Goal: Information Seeking & Learning: Learn about a topic

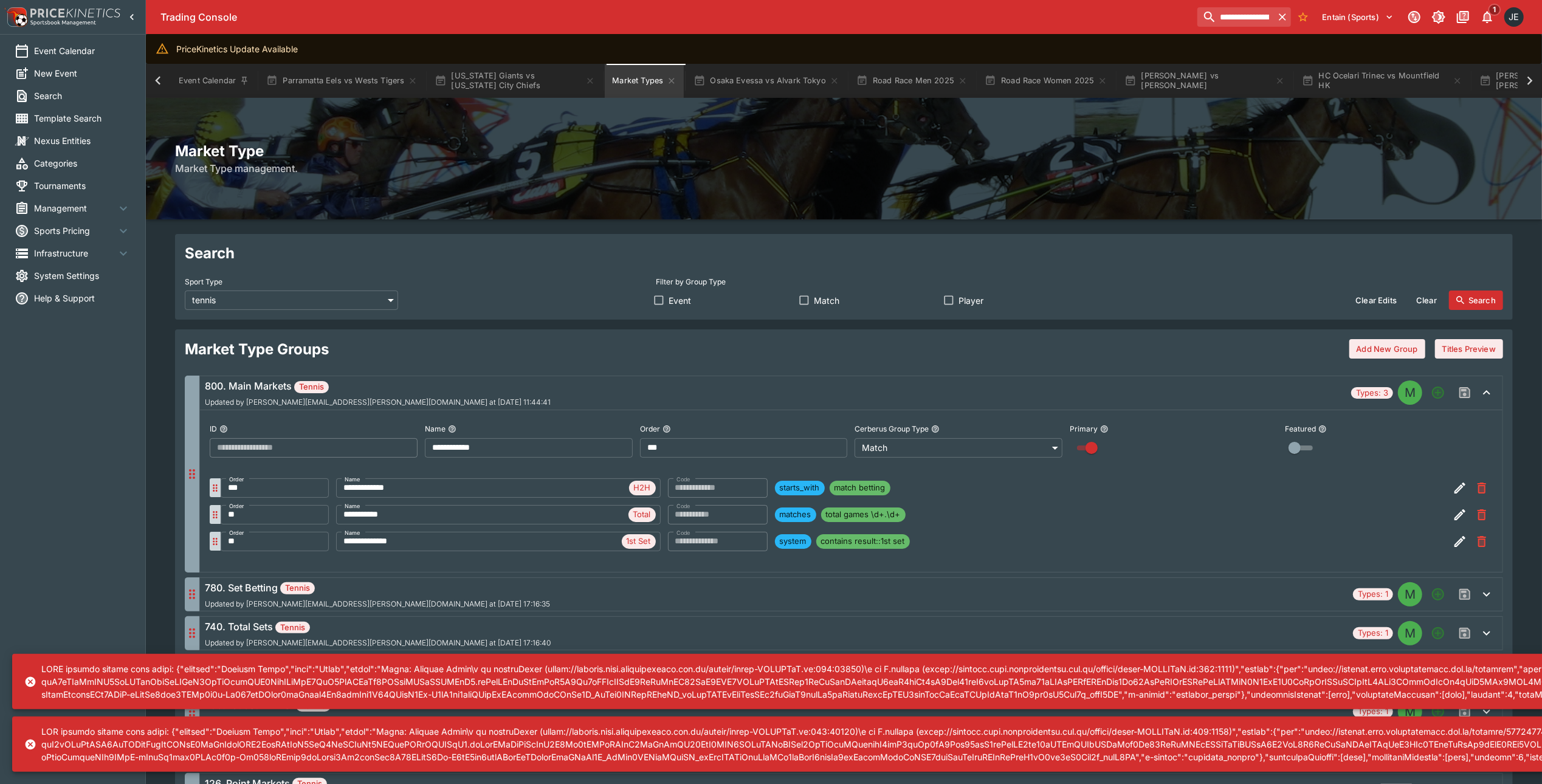
scroll to position [0, 122]
click at [1232, 24] on input "**********" at bounding box center [1236, 16] width 77 height 19
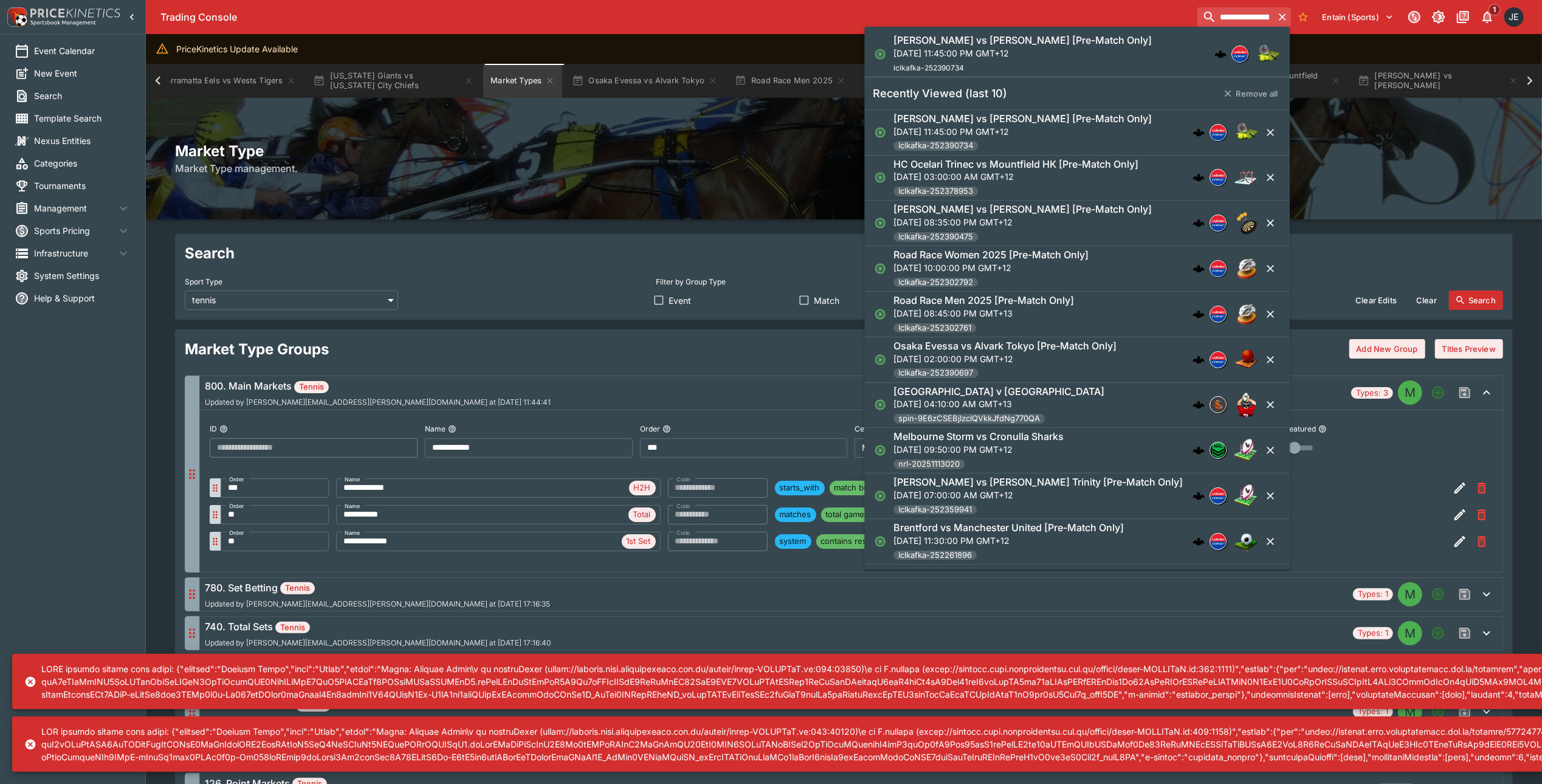
click at [1232, 24] on input "**********" at bounding box center [1236, 16] width 77 height 19
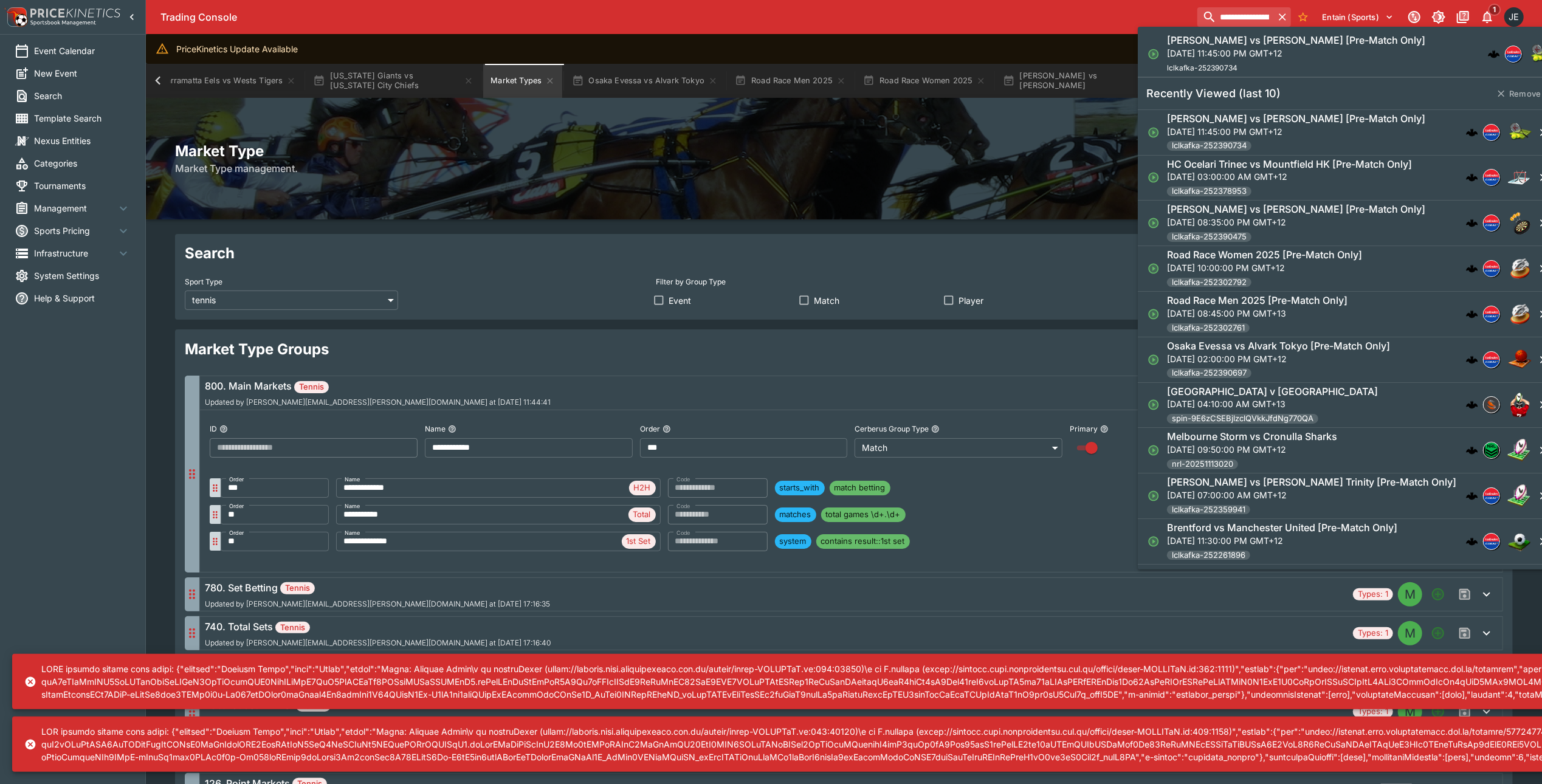
paste input "search"
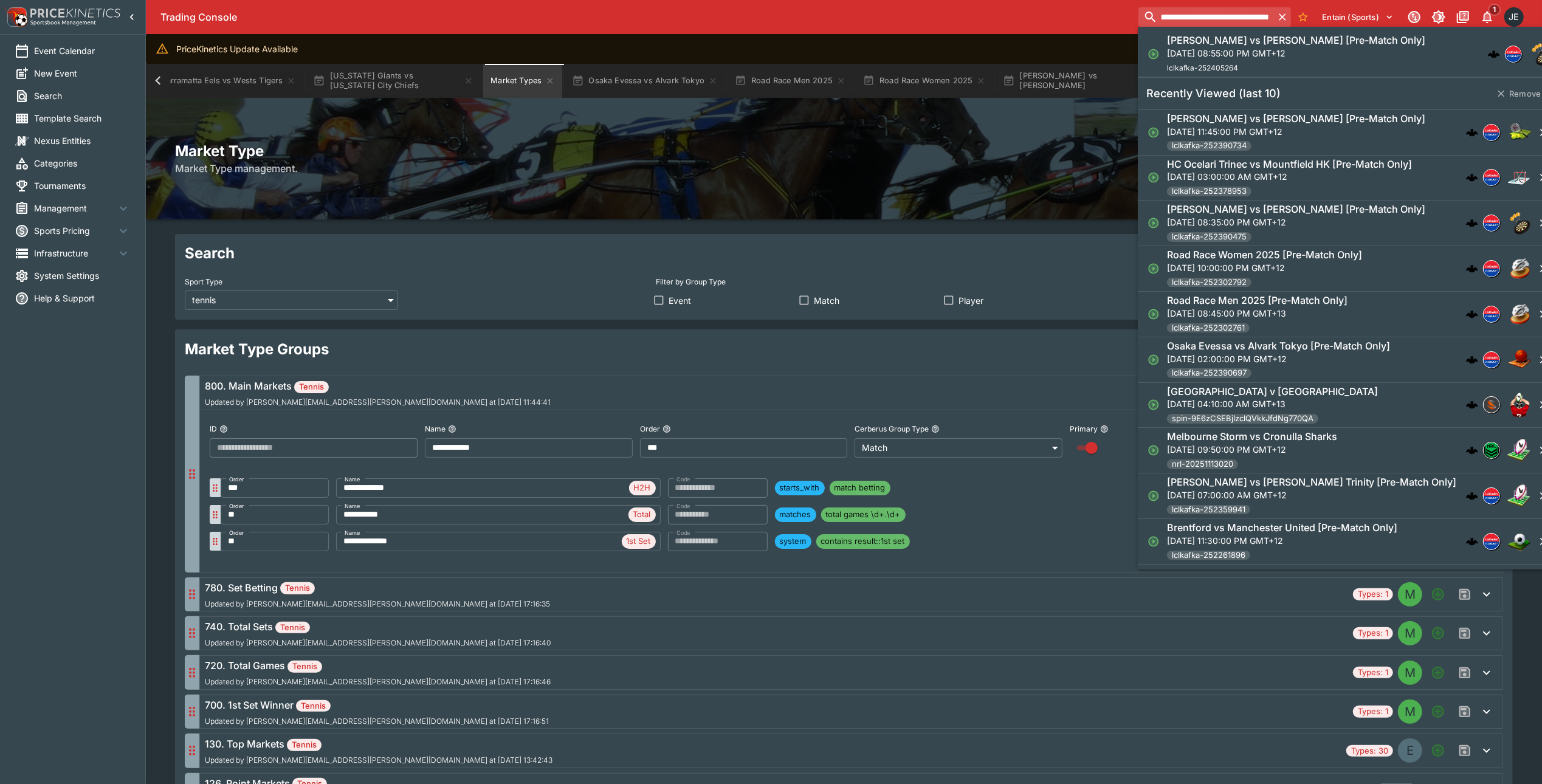
type input "**********"
click at [1217, 50] on p "[DATE] 08:55:00 PM GMT+12" at bounding box center [1296, 53] width 258 height 13
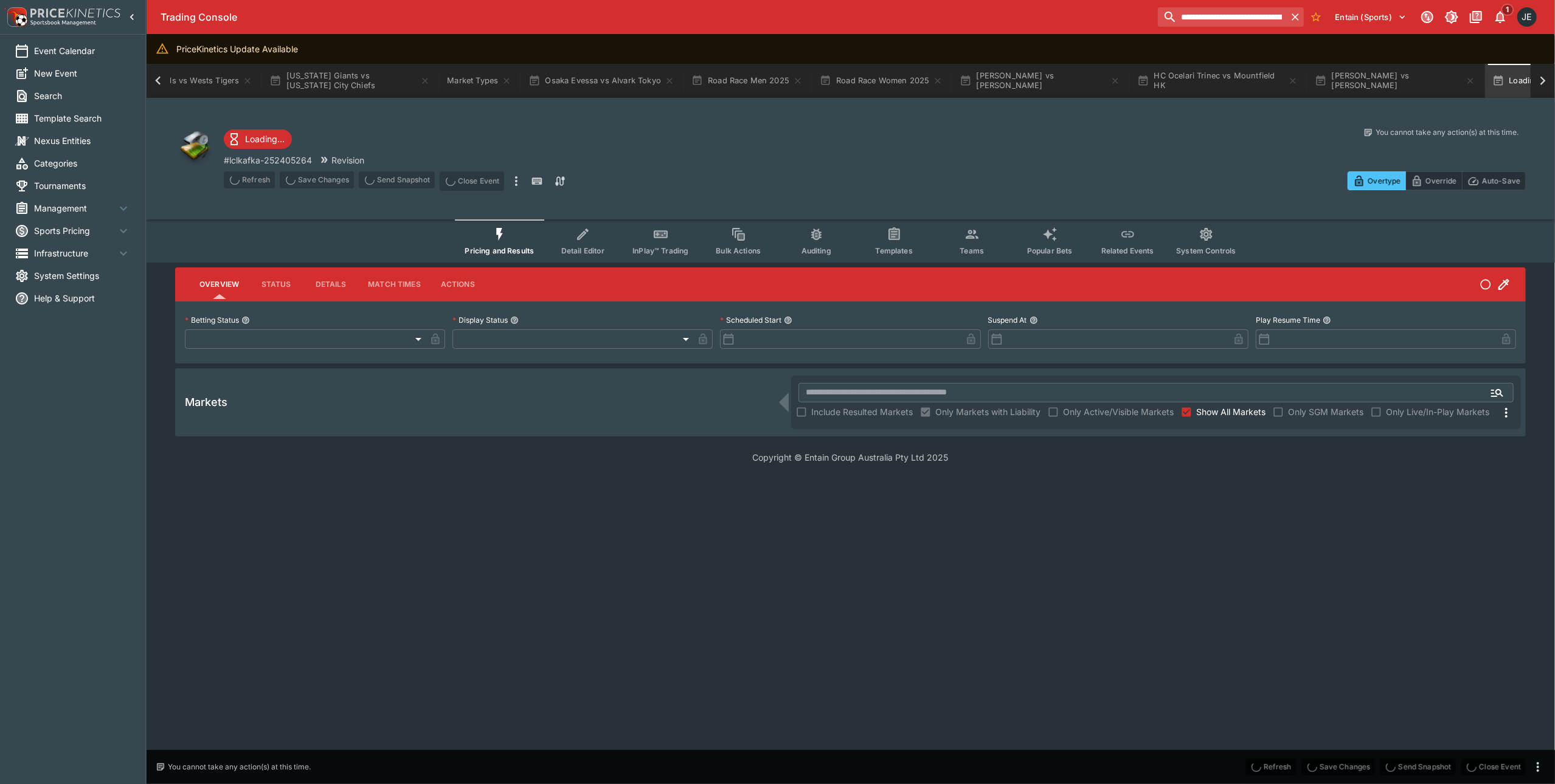
type input "**********"
type input "*******"
type input "**********"
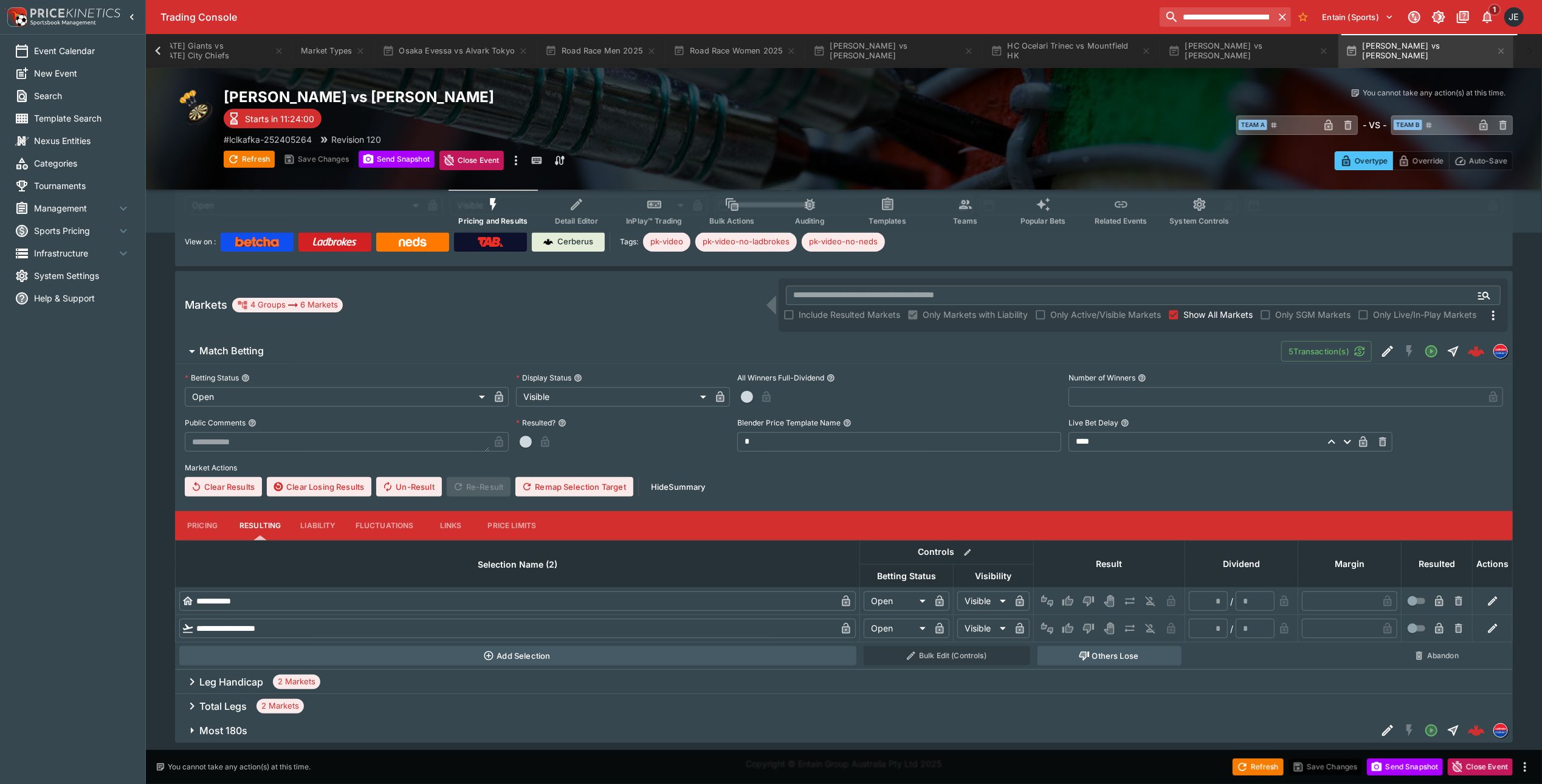
scroll to position [134, 0]
click at [223, 682] on h6 "Leg Handicap" at bounding box center [231, 681] width 64 height 13
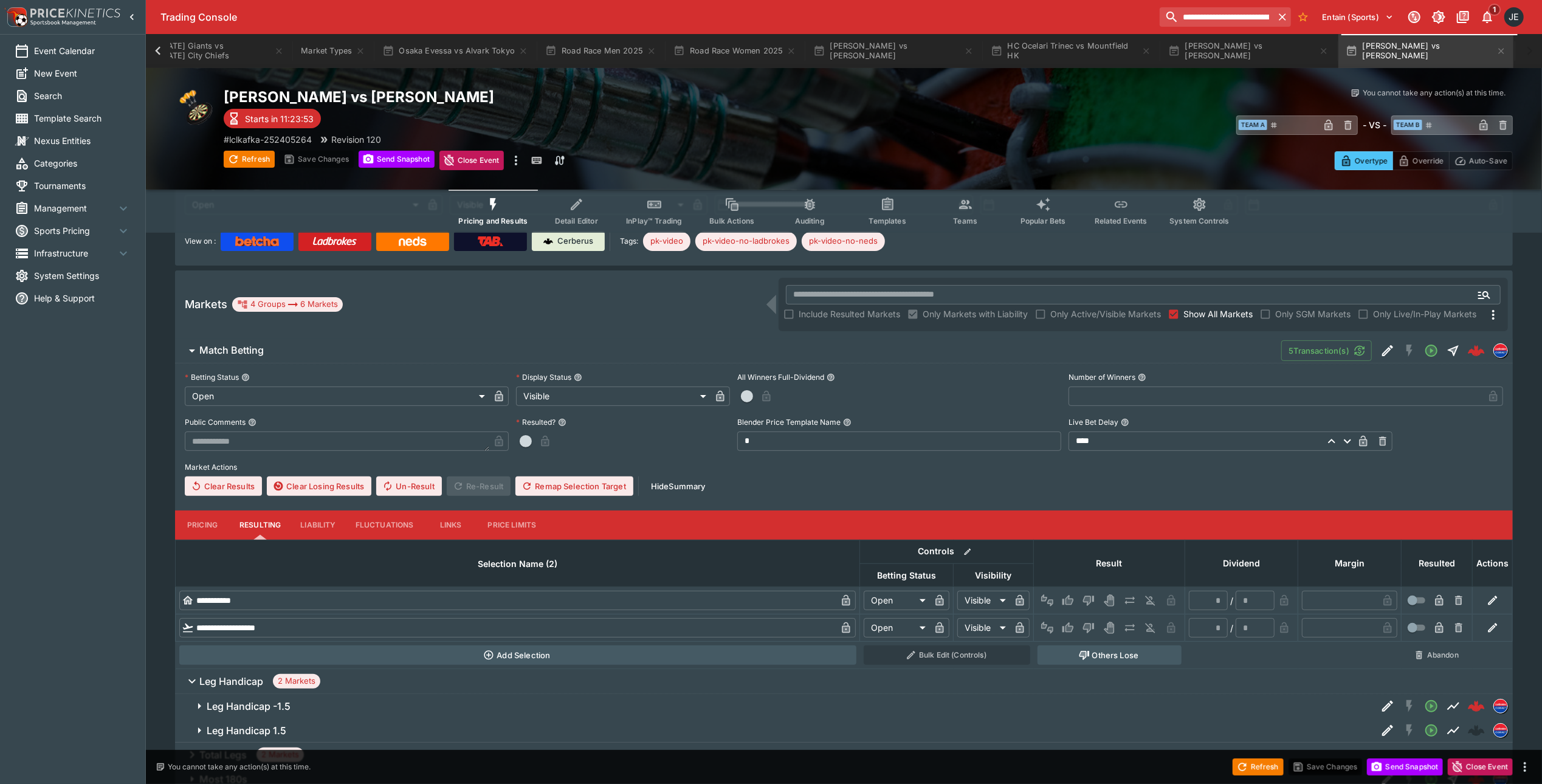
scroll to position [184, 0]
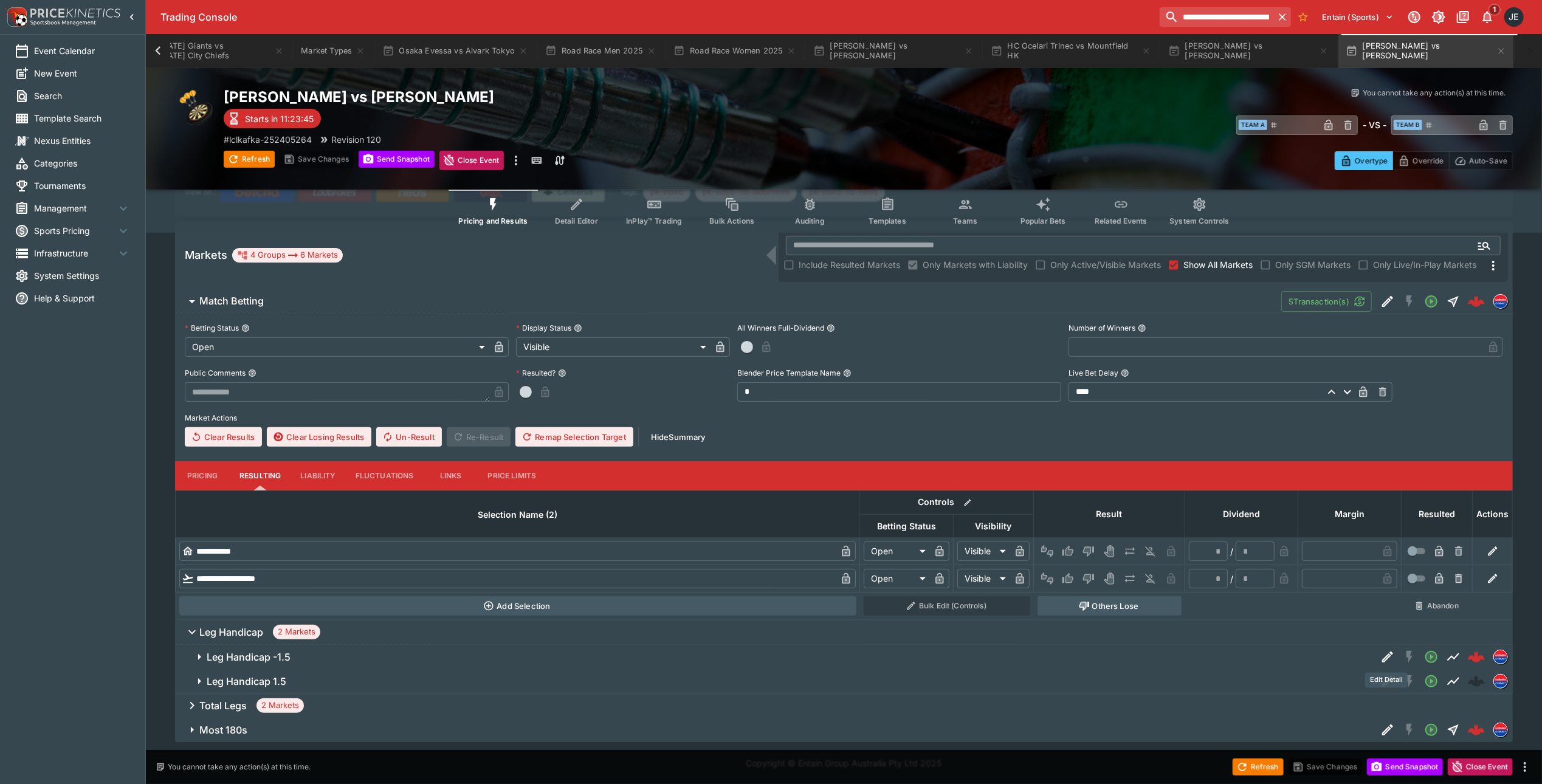
click at [1385, 655] on icon "Edit Detail" at bounding box center [1388, 657] width 15 height 15
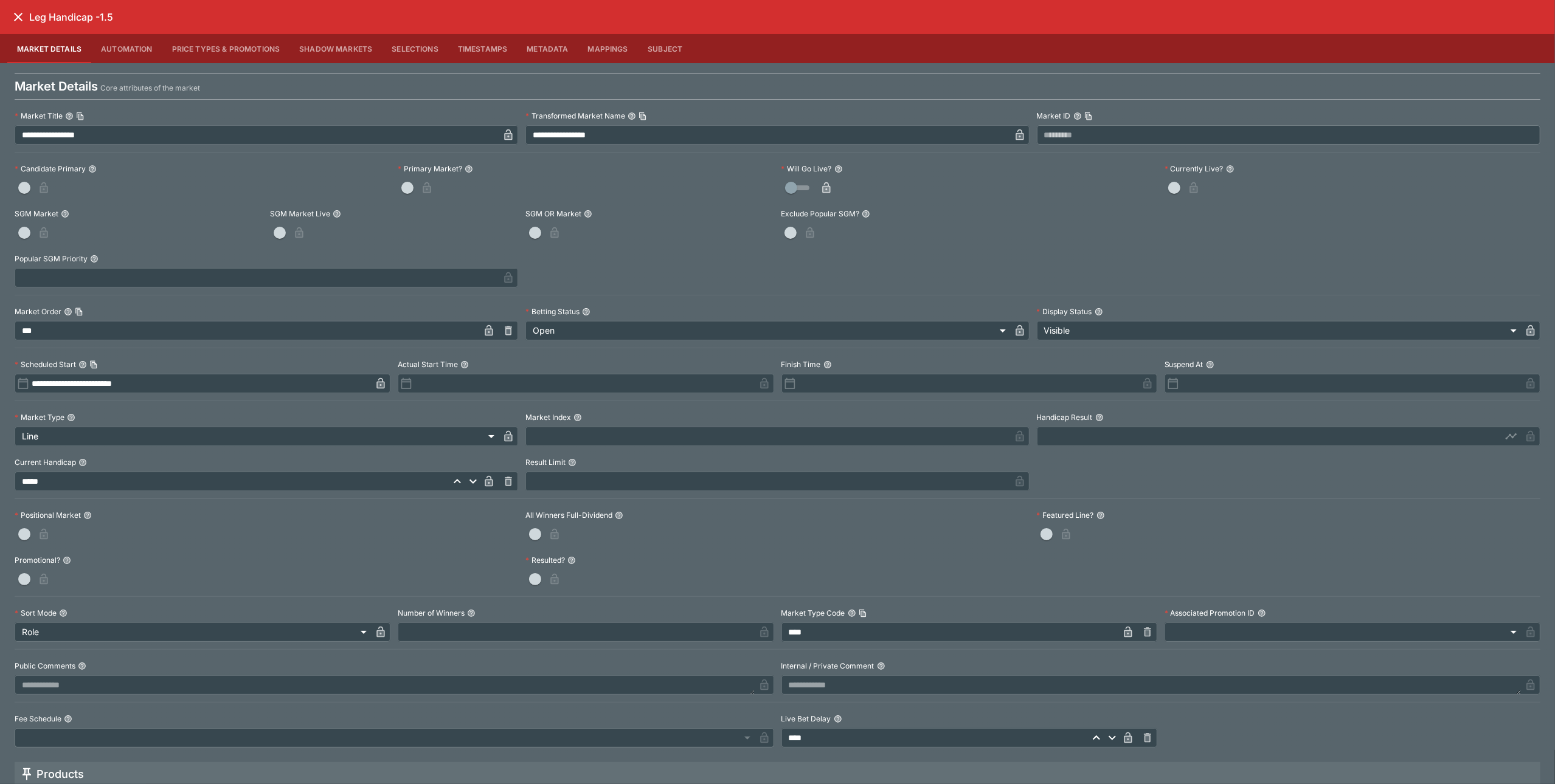
click at [18, 21] on icon "close" at bounding box center [18, 17] width 15 height 15
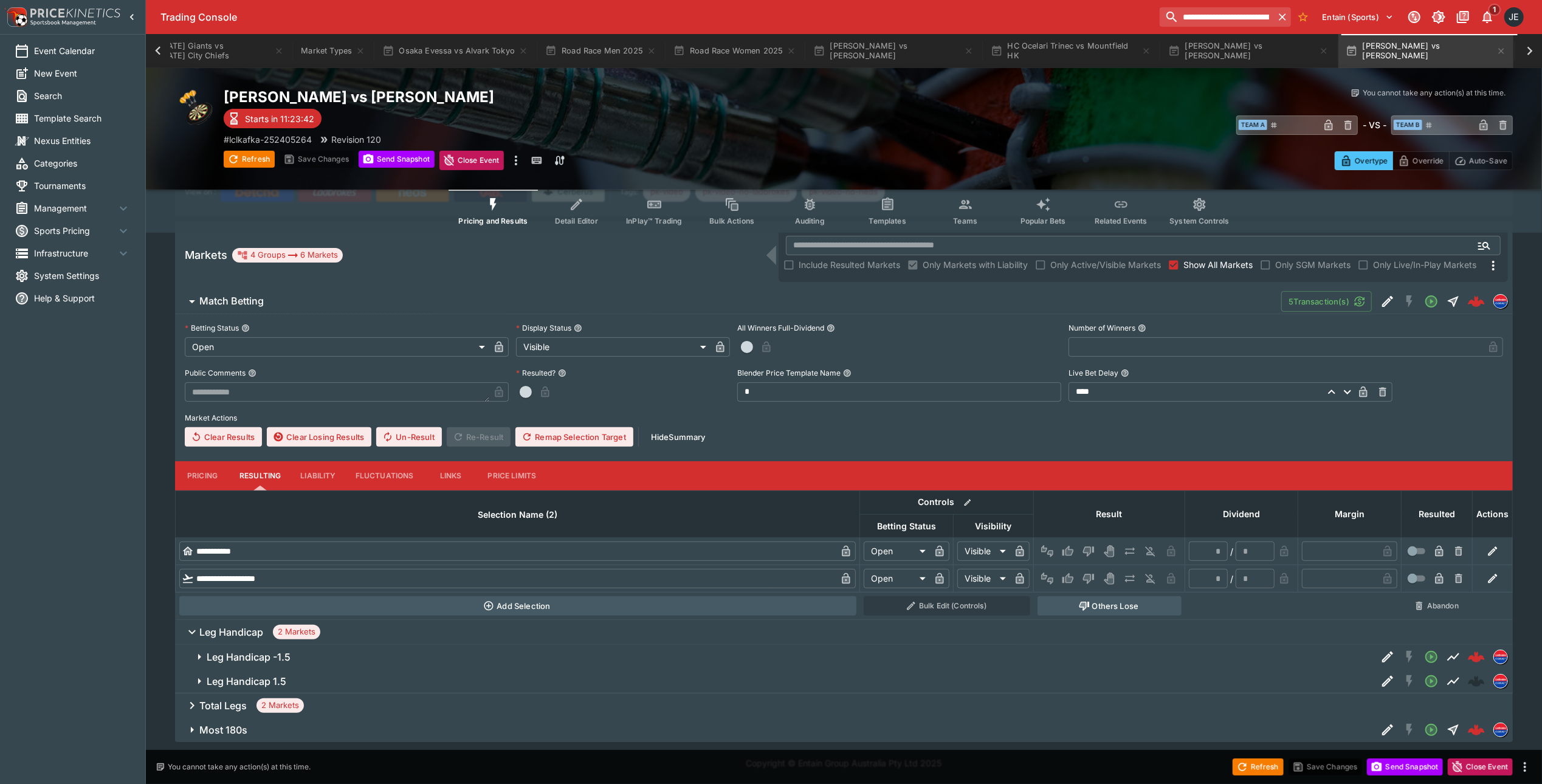
scroll to position [0, 300]
click at [1381, 683] on icon "Edit Detail" at bounding box center [1388, 681] width 15 height 15
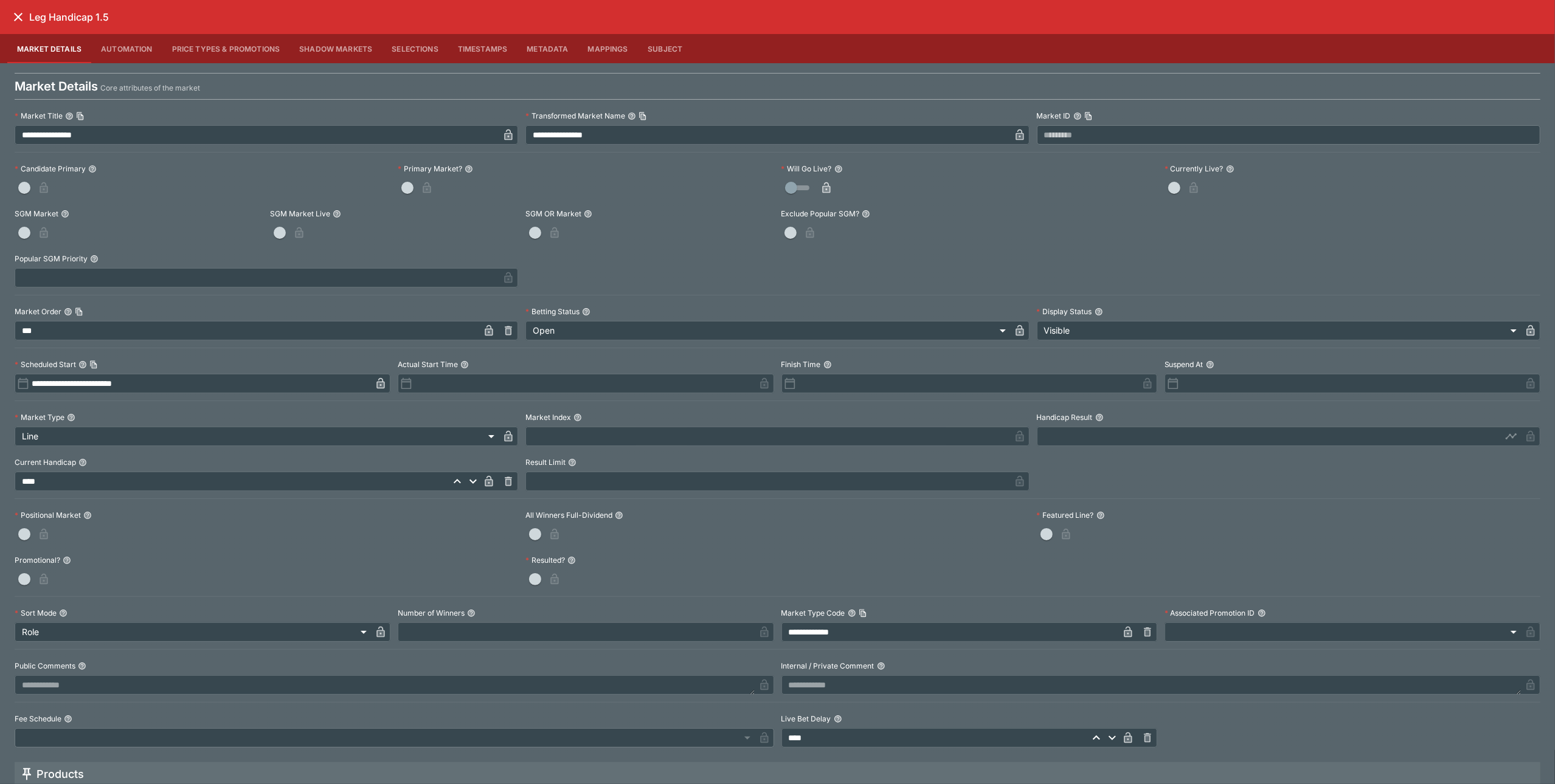
click at [18, 16] on icon "close" at bounding box center [18, 17] width 9 height 9
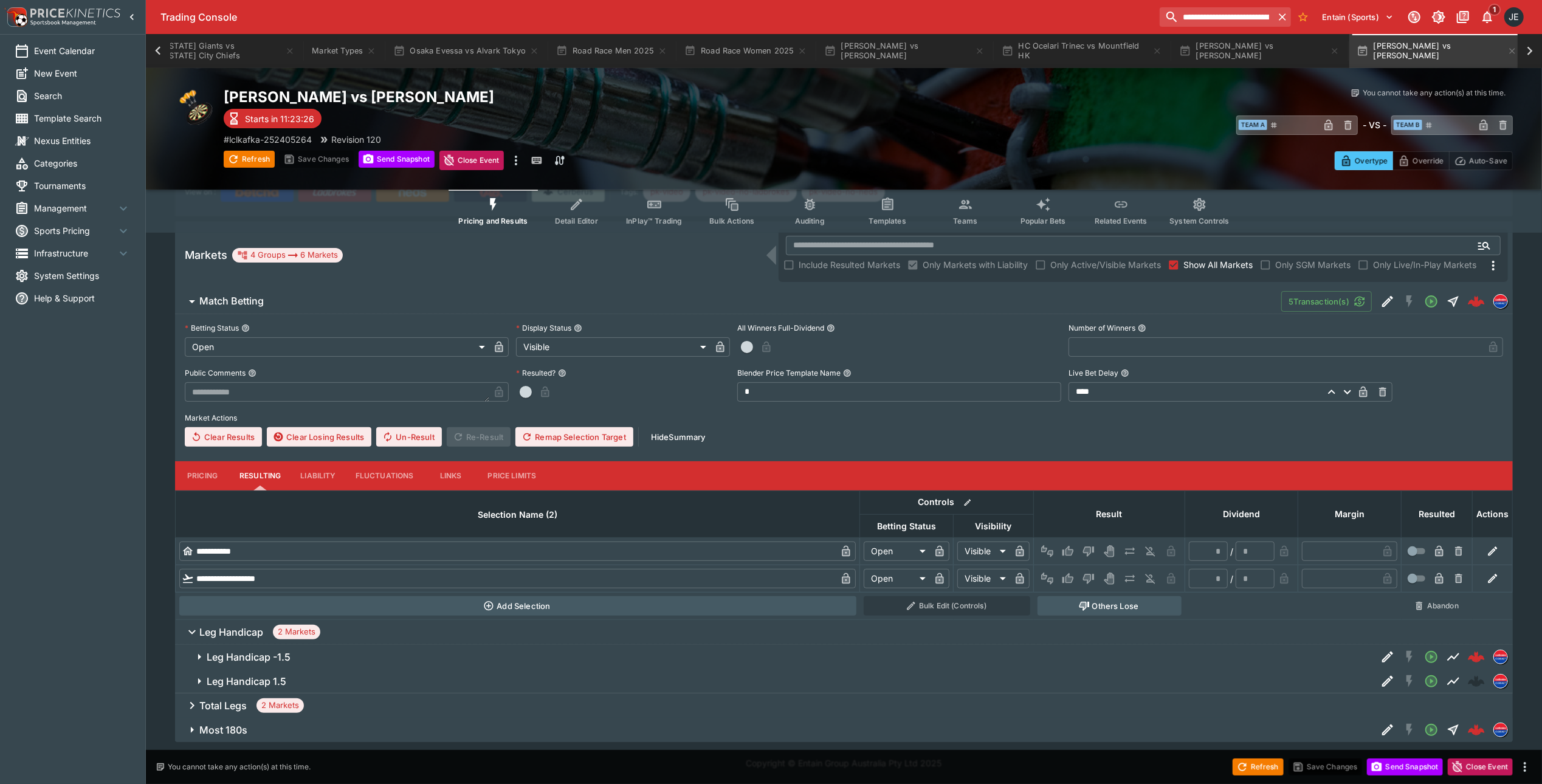
click at [198, 682] on icon "button" at bounding box center [199, 681] width 3 height 6
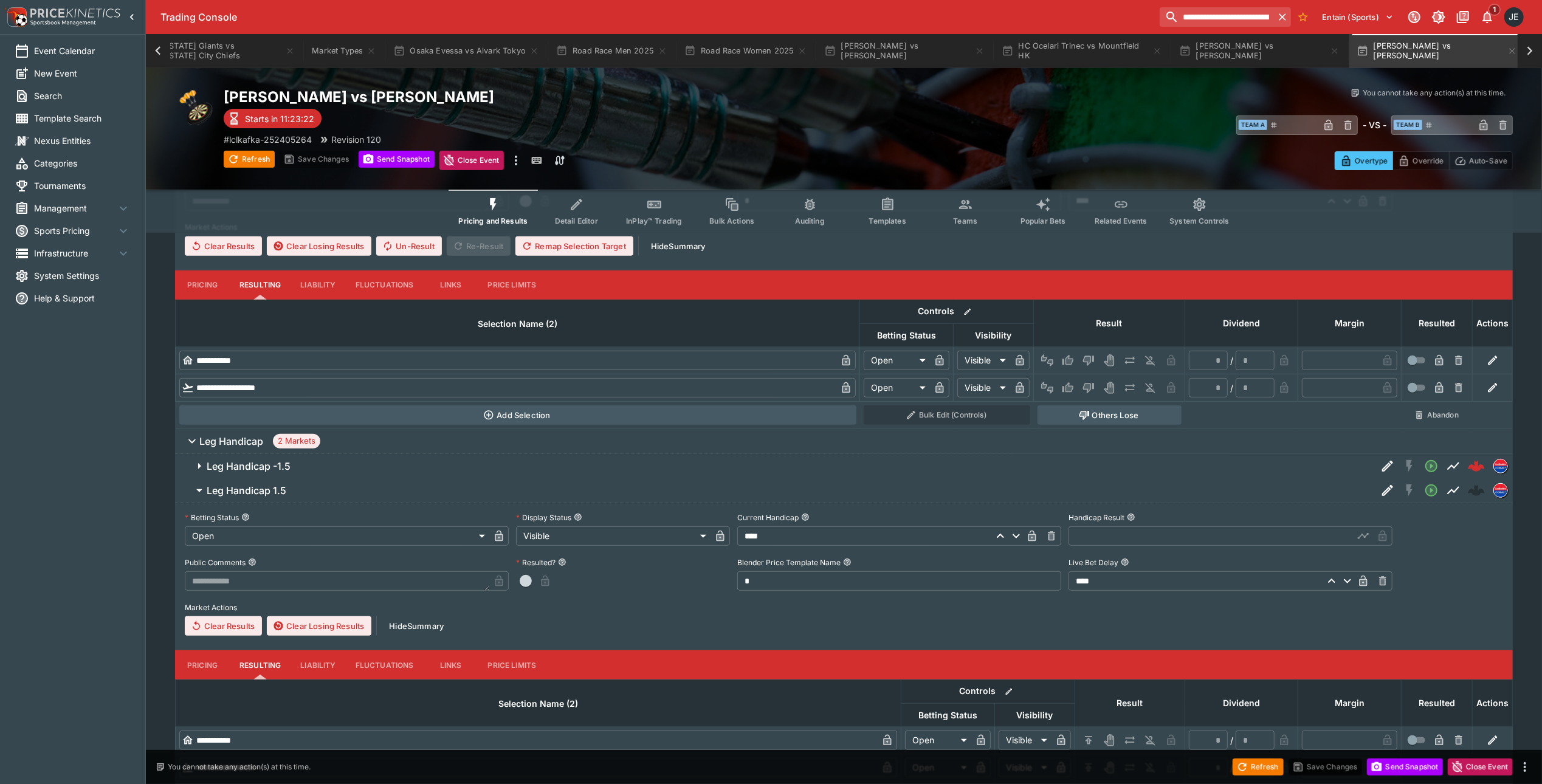
scroll to position [346, 0]
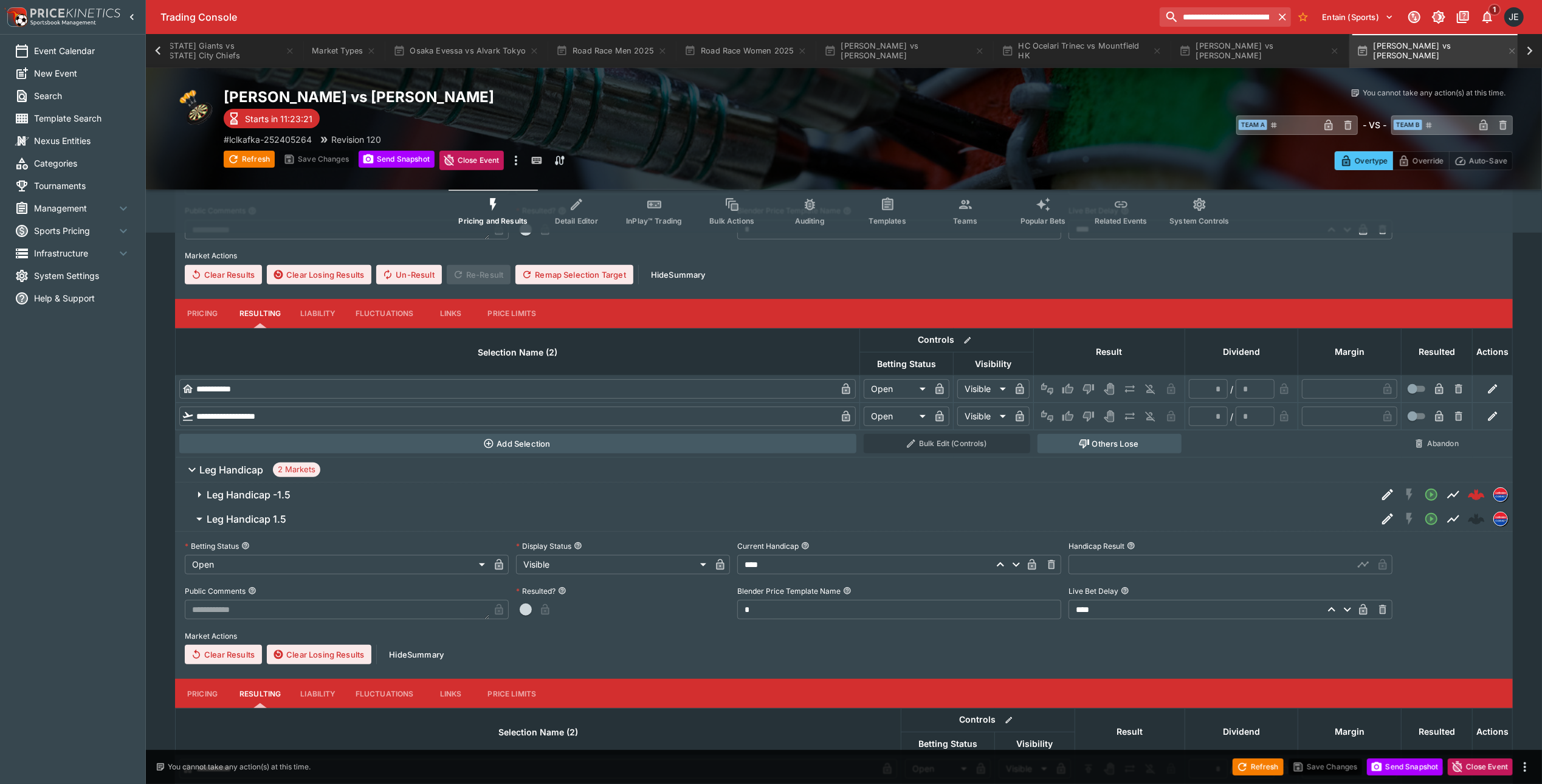
click at [200, 317] on button "Pricing" at bounding box center [202, 313] width 55 height 29
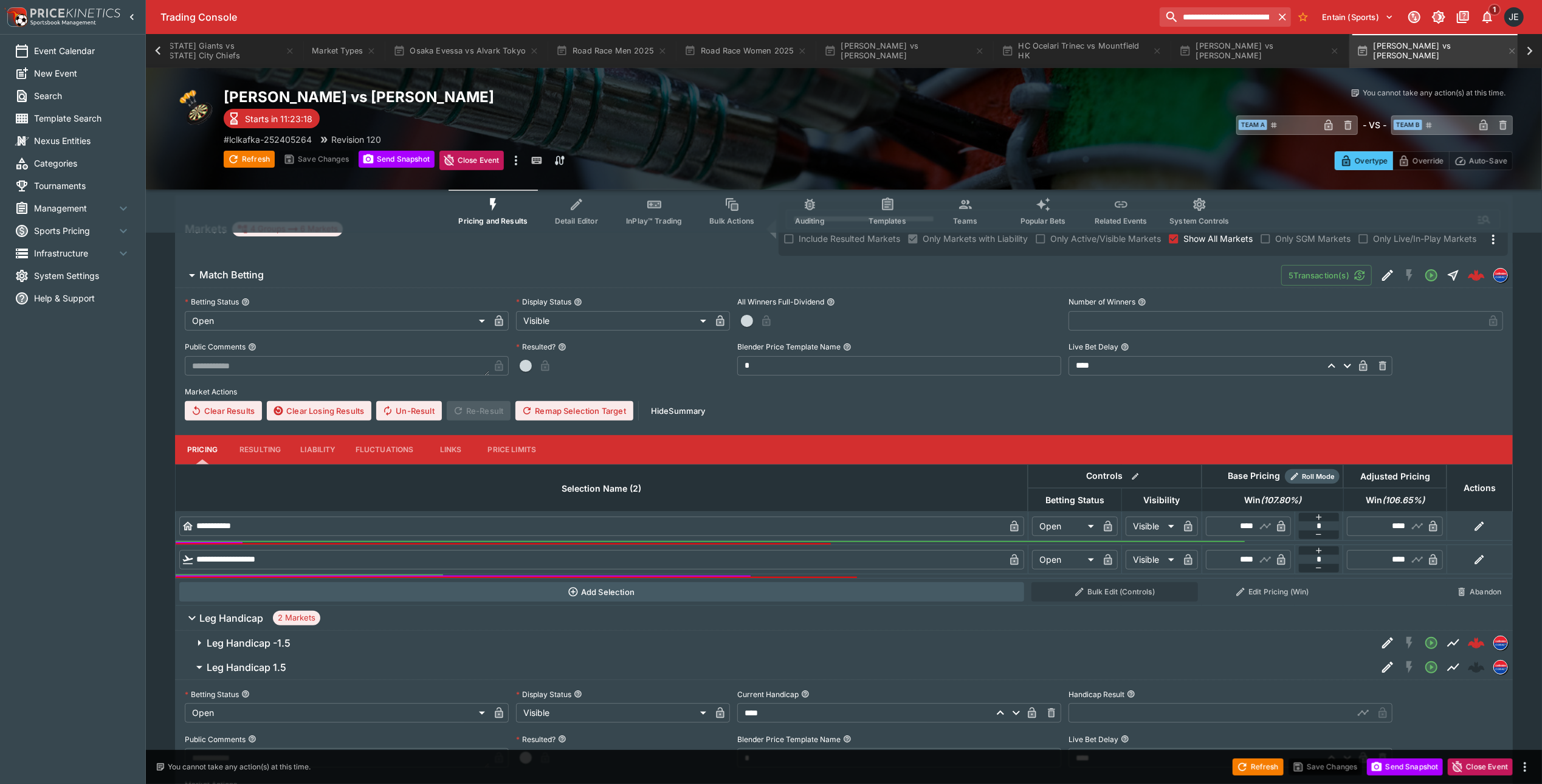
scroll to position [184, 0]
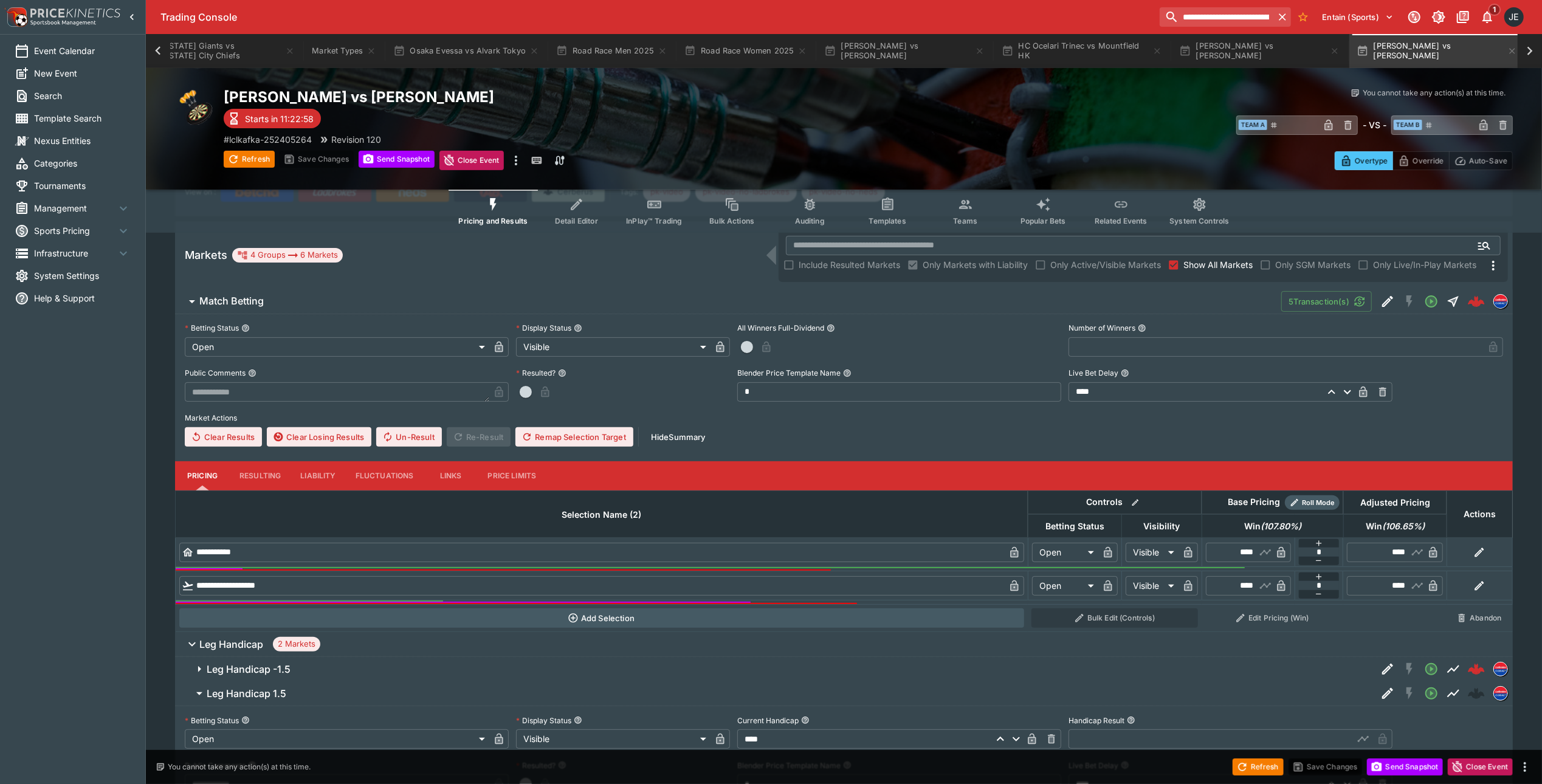
click at [222, 696] on h6 "Leg Handicap 1.5" at bounding box center [247, 694] width 80 height 13
click at [205, 689] on icon "button" at bounding box center [199, 693] width 15 height 15
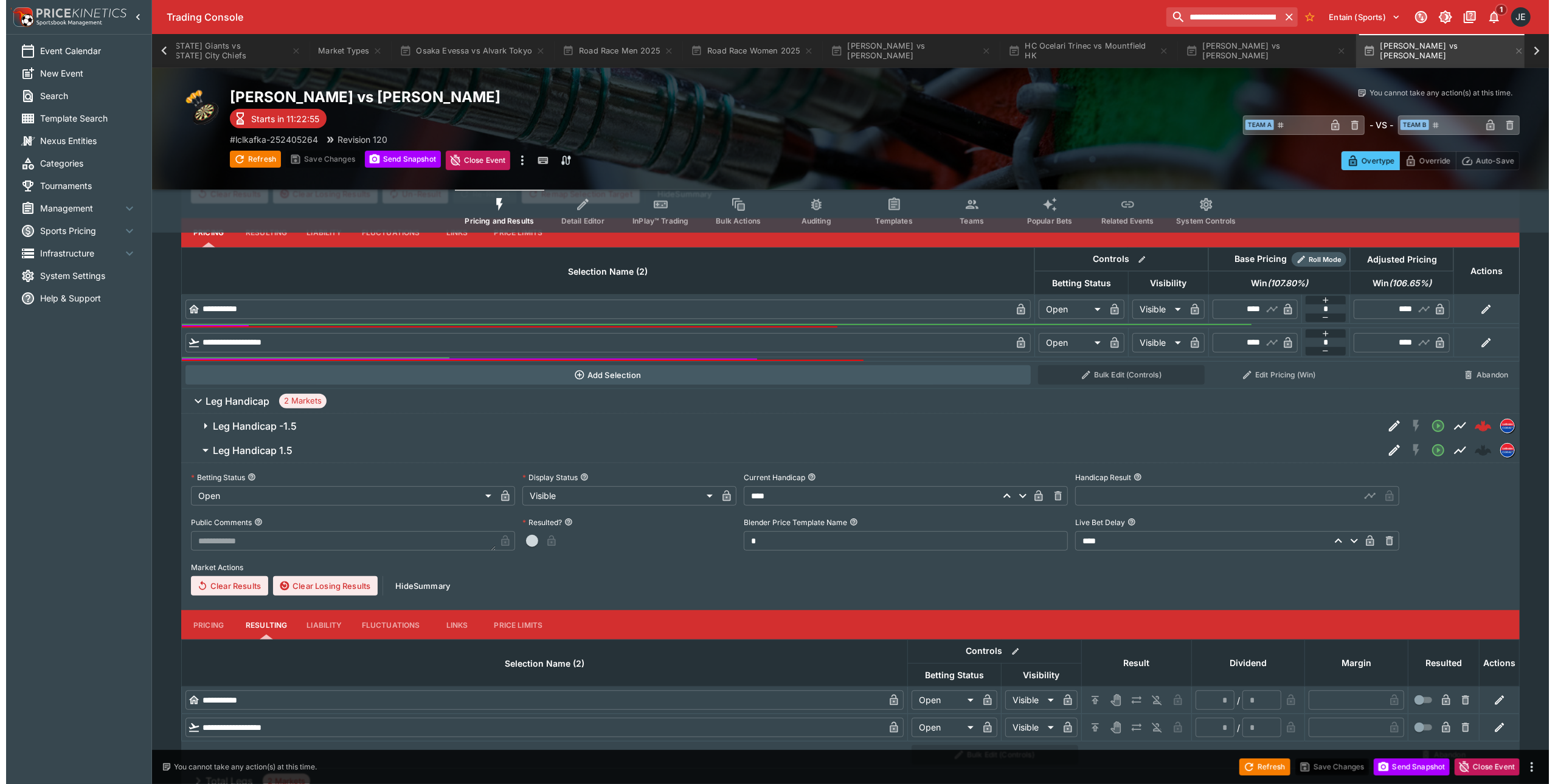
scroll to position [503, 0]
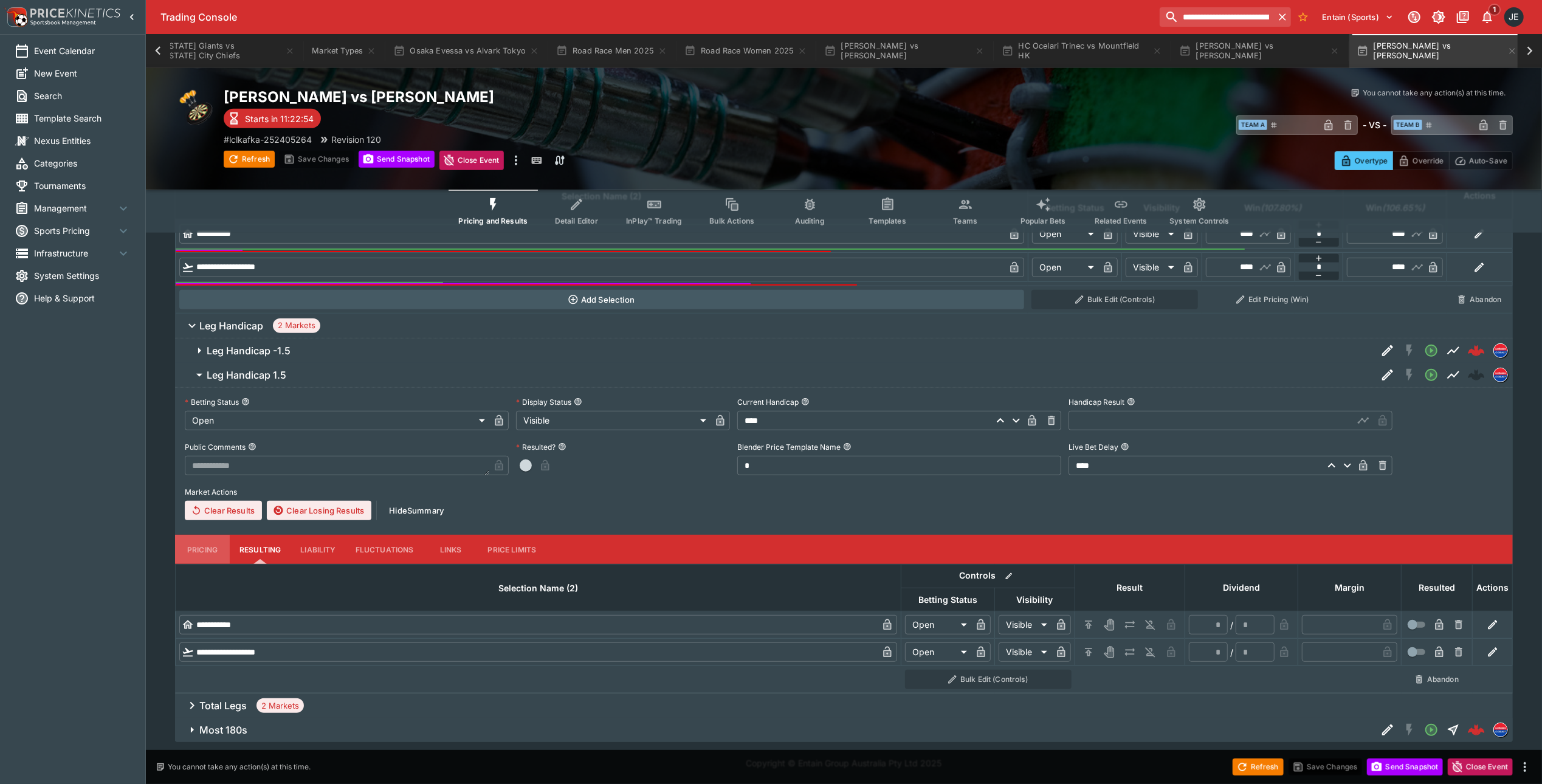
click at [191, 543] on button "Pricing" at bounding box center [202, 549] width 55 height 29
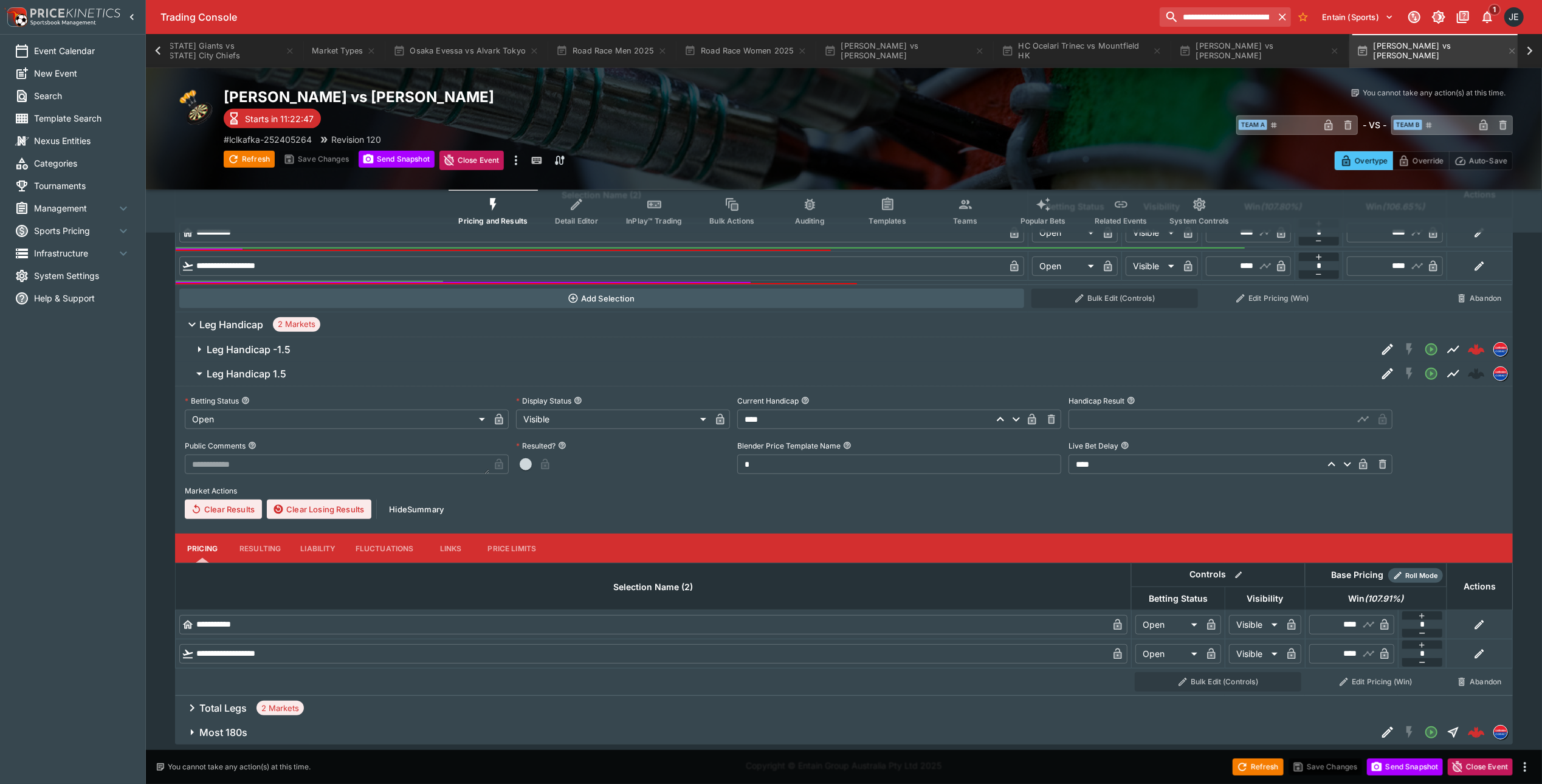
click at [1389, 375] on icon "Edit Detail" at bounding box center [1388, 373] width 11 height 11
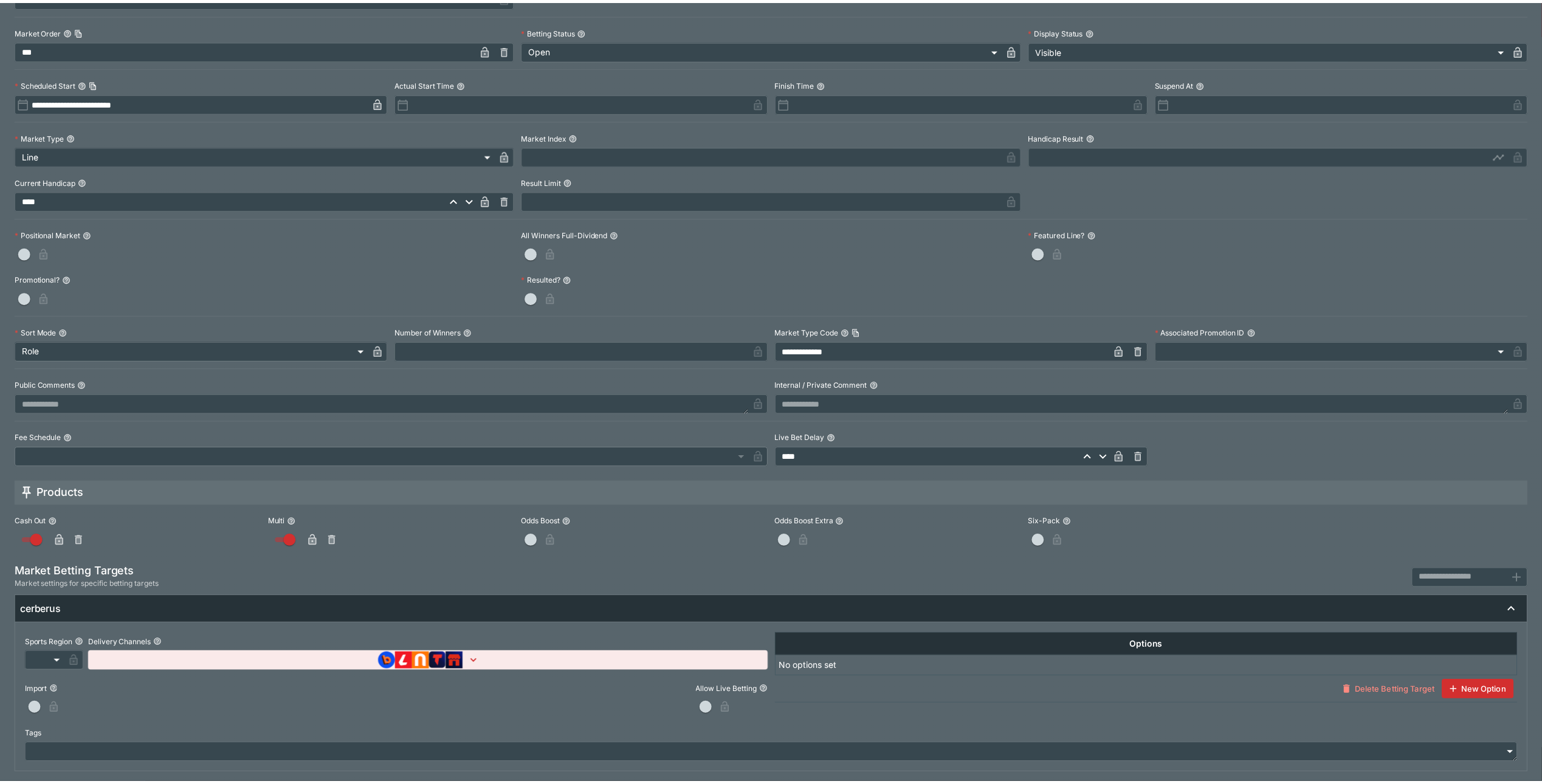
scroll to position [0, 0]
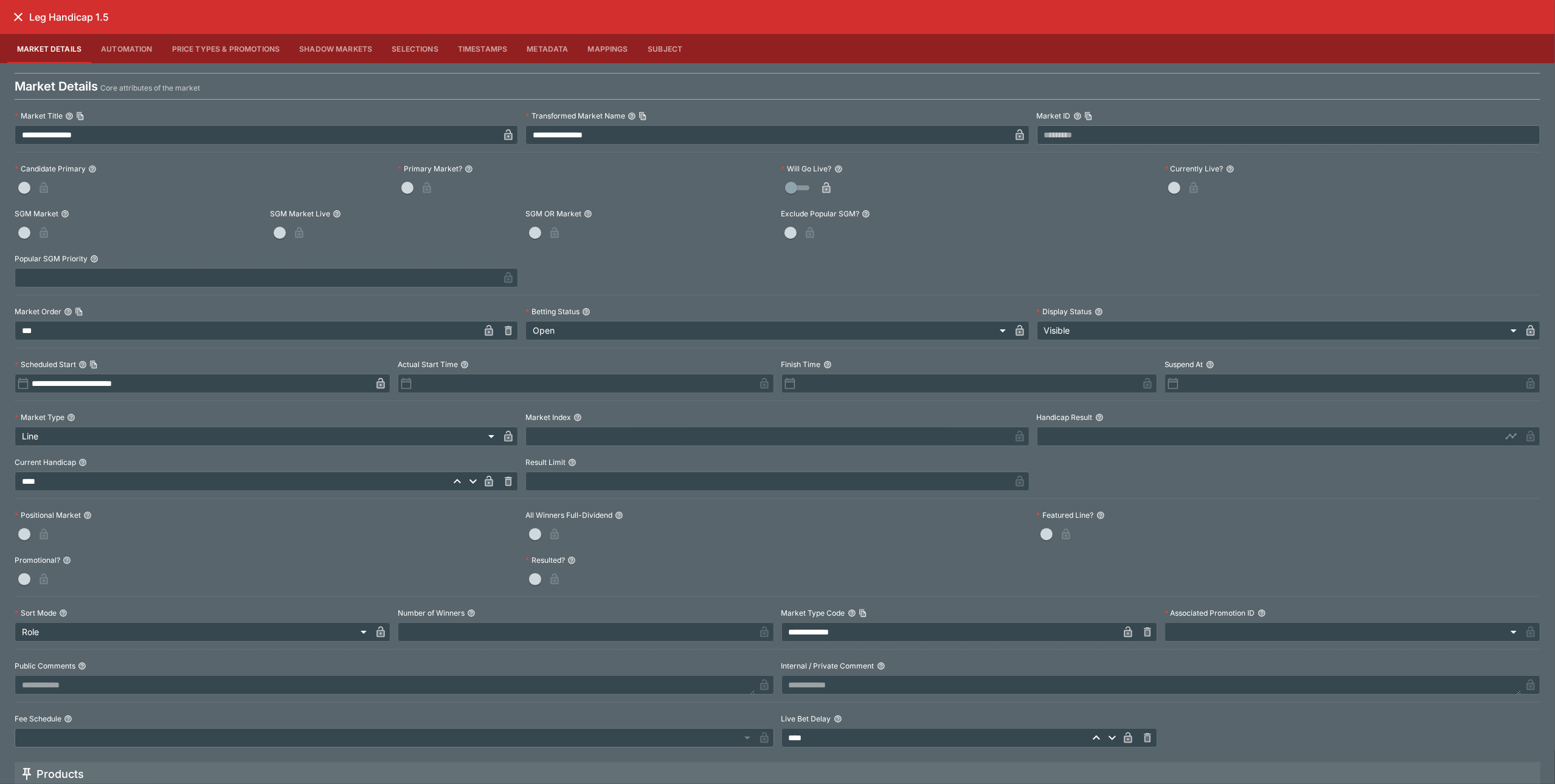
click at [17, 20] on icon "close" at bounding box center [18, 17] width 15 height 15
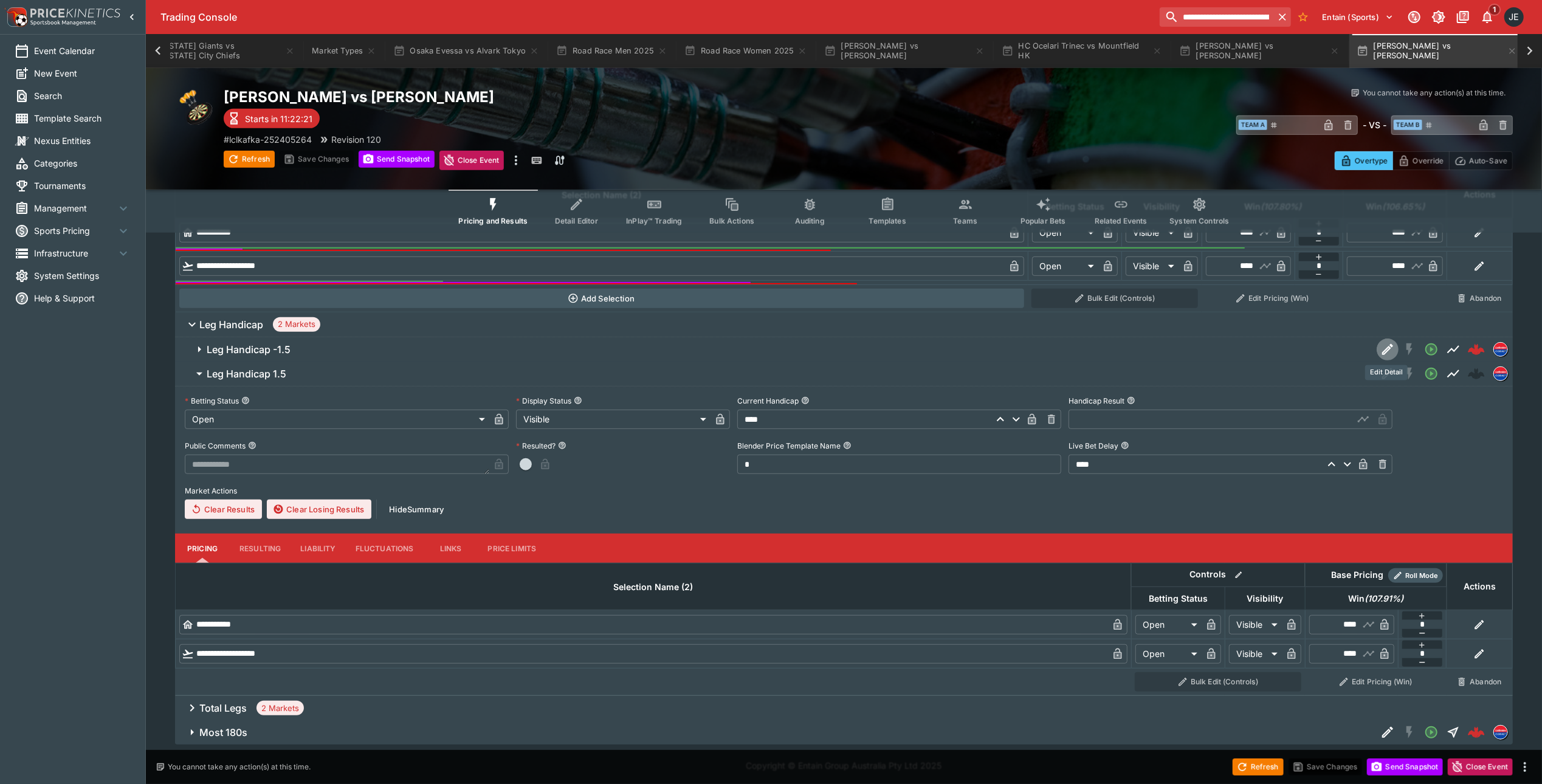
click at [1384, 353] on icon "Edit Detail" at bounding box center [1387, 351] width 6 height 6
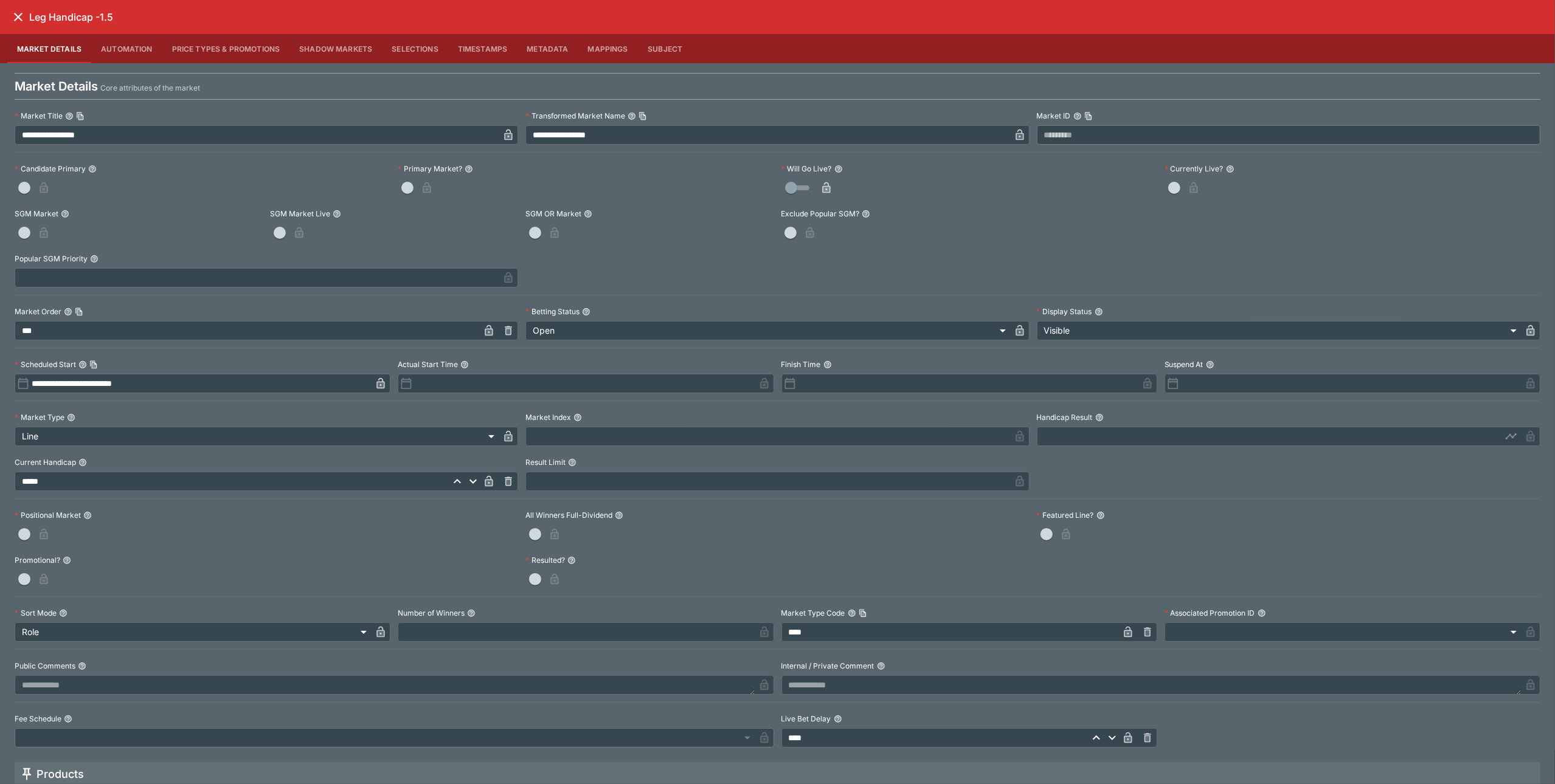
click at [13, 19] on icon "close" at bounding box center [18, 17] width 15 height 15
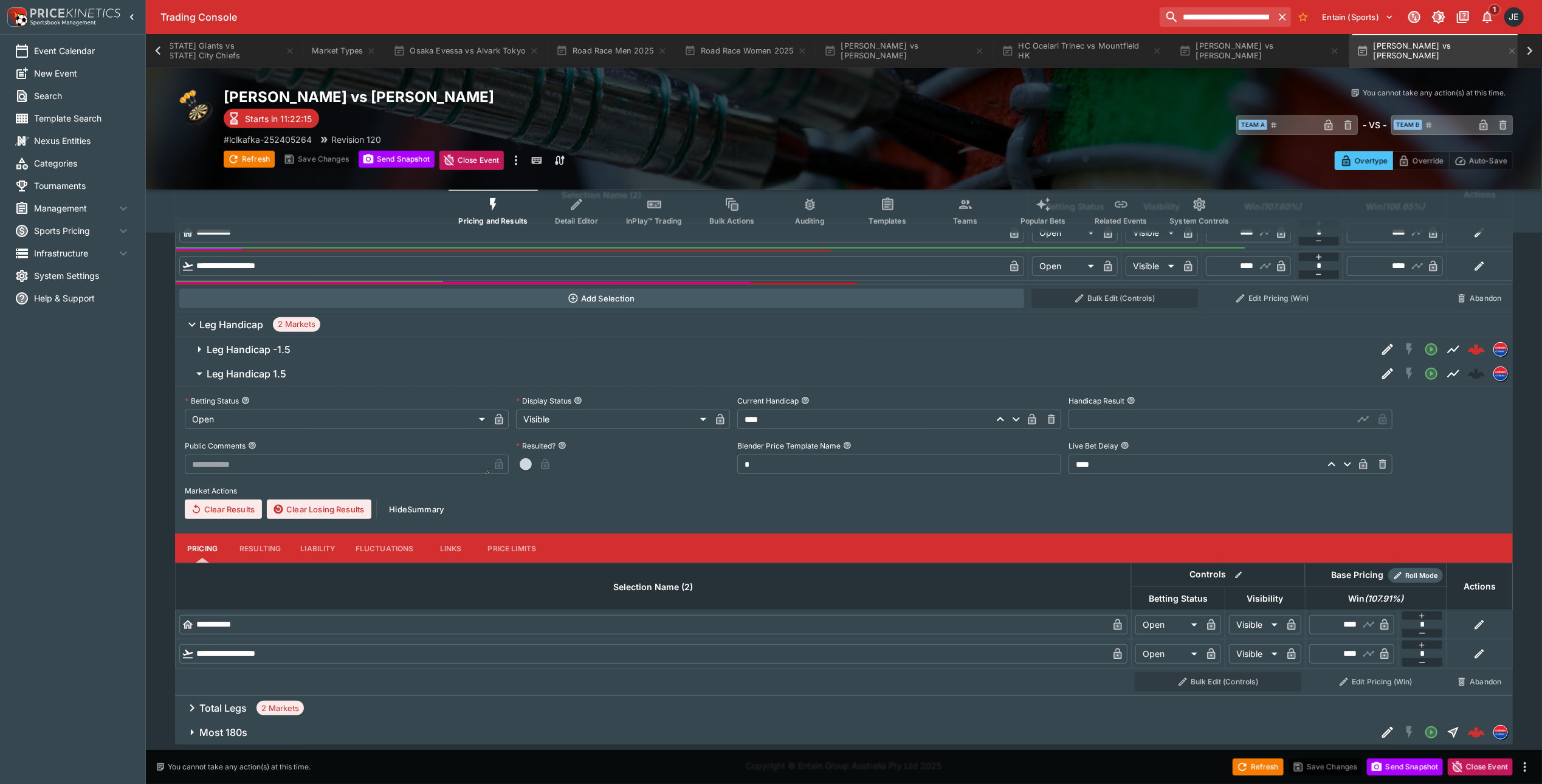
click at [197, 353] on icon "button" at bounding box center [199, 349] width 15 height 15
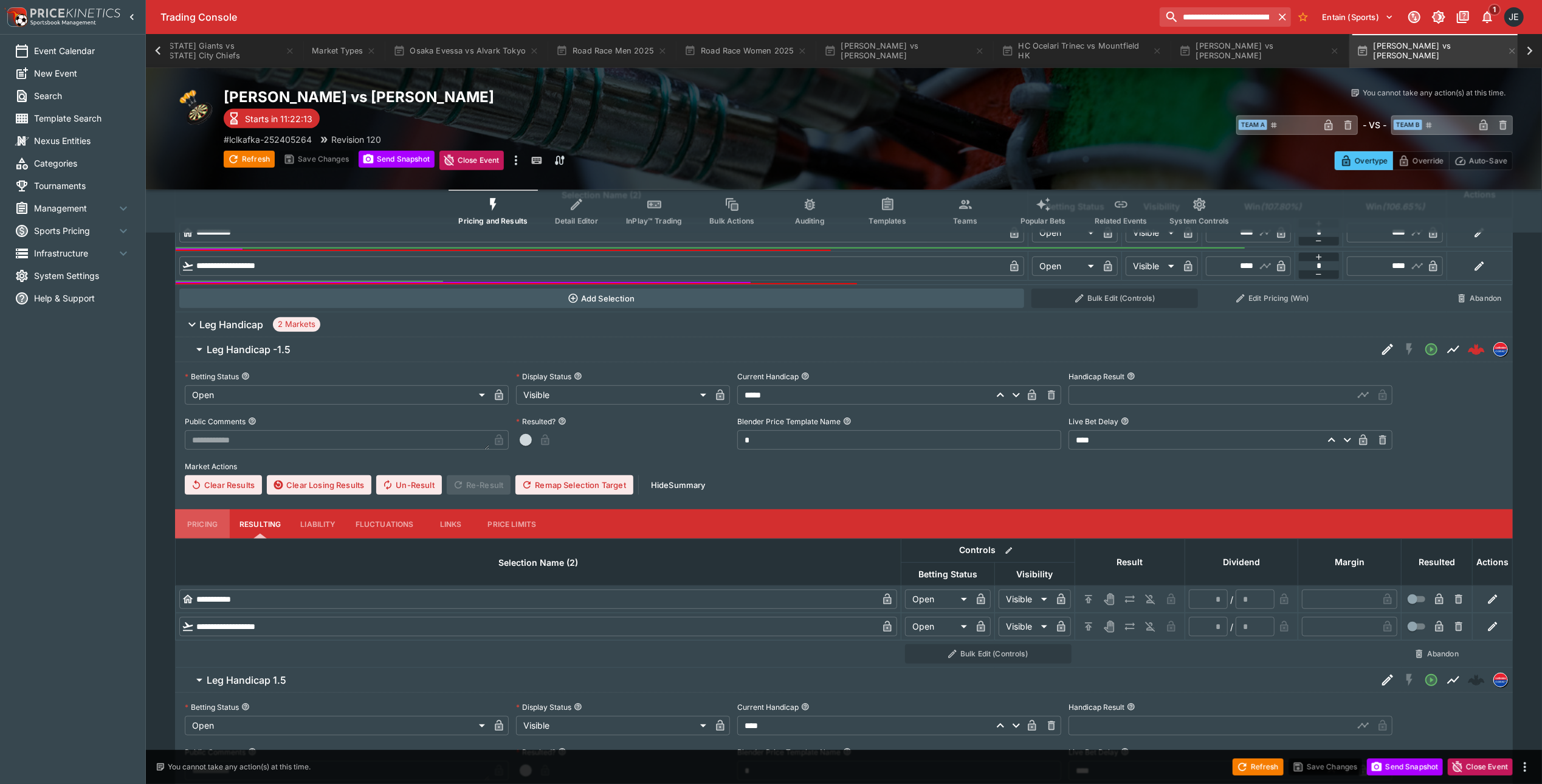
click at [204, 539] on button "Pricing" at bounding box center [202, 523] width 55 height 29
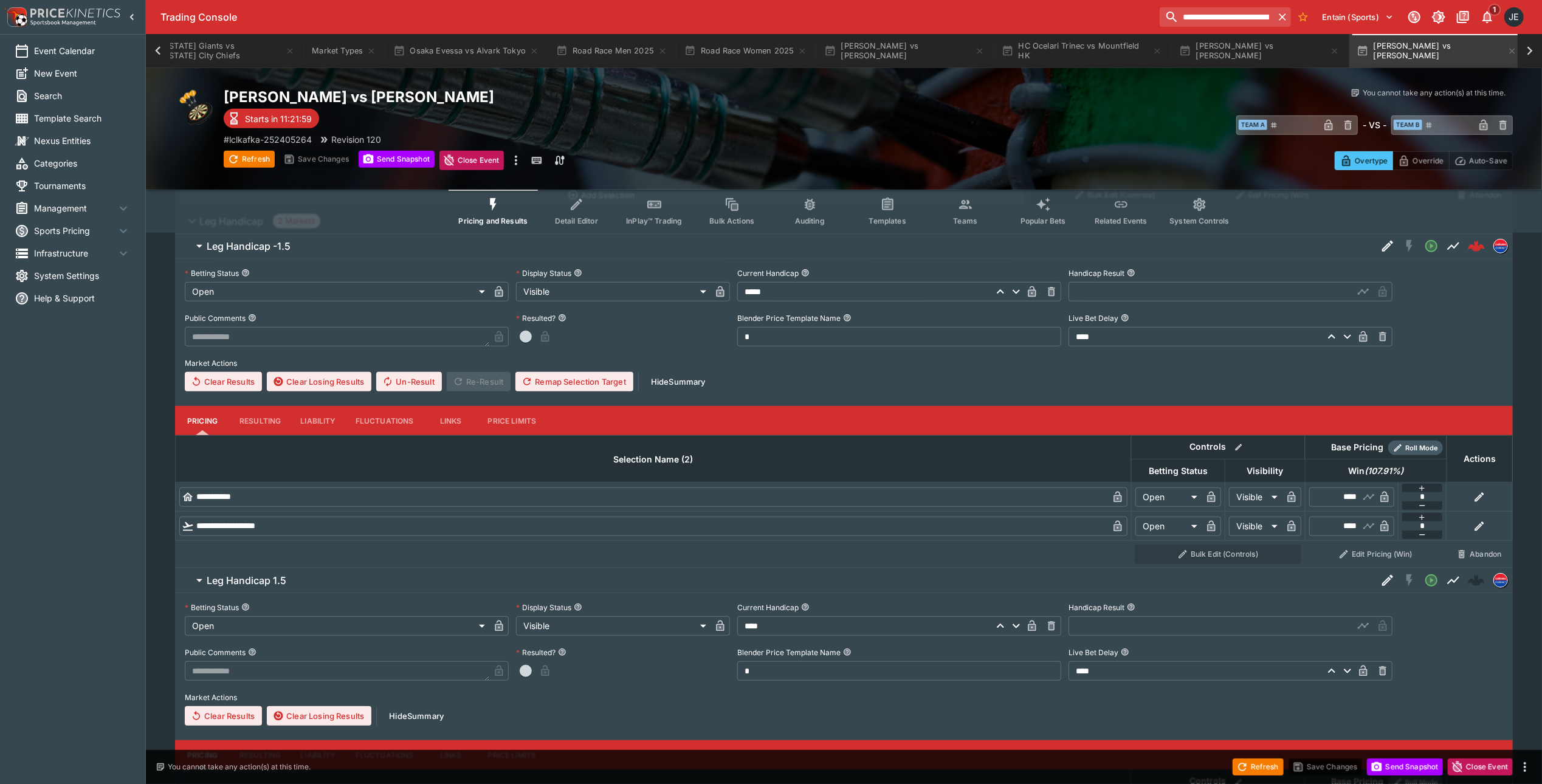
scroll to position [494, 0]
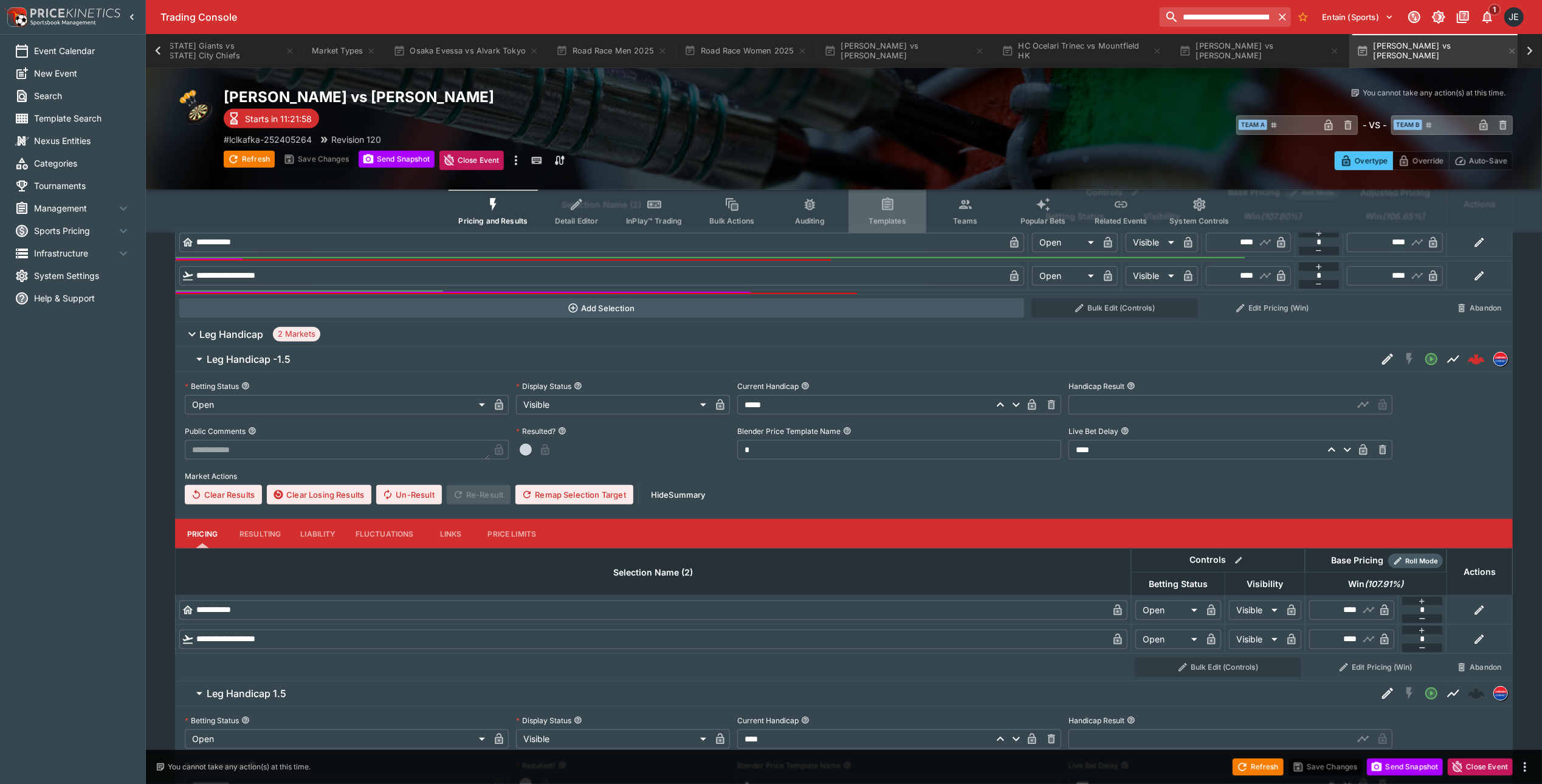
click at [890, 212] on icon "Event type filters" at bounding box center [888, 205] width 16 height 16
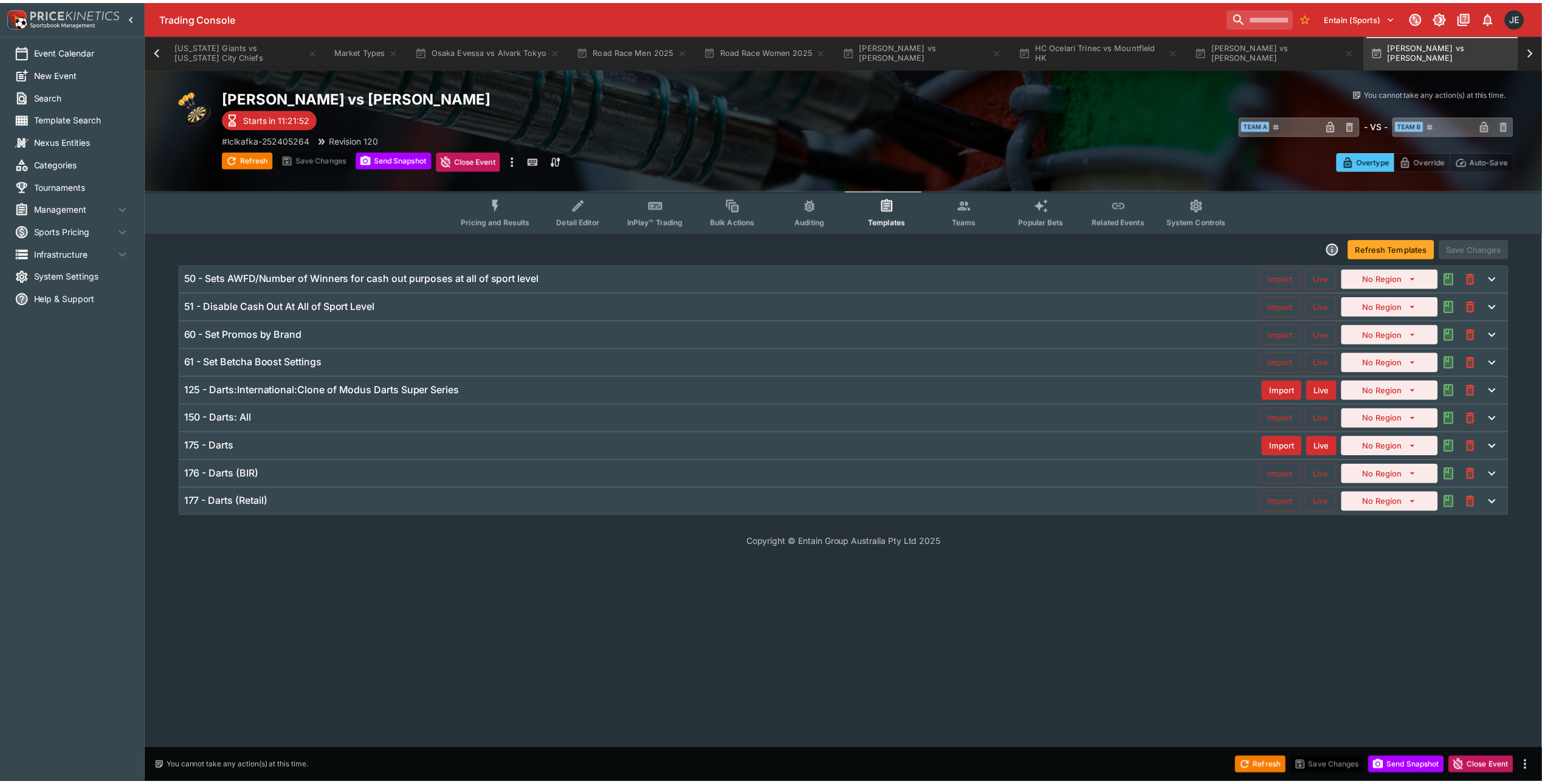
scroll to position [0, 299]
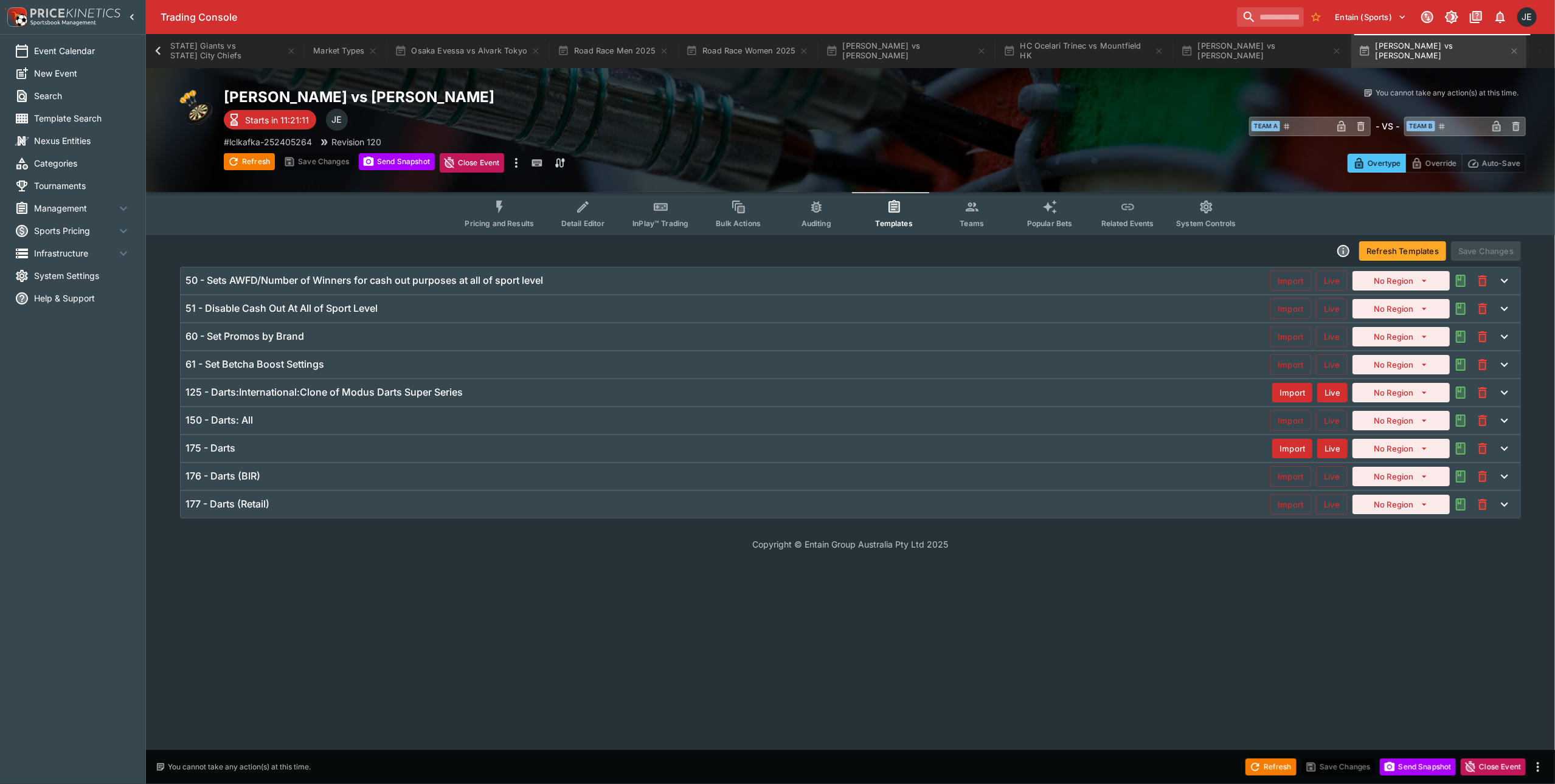
click at [893, 406] on div "125 - Darts:International:Clone of Modus Darts Super Series Import Live No Regi…" at bounding box center [850, 392] width 1339 height 27
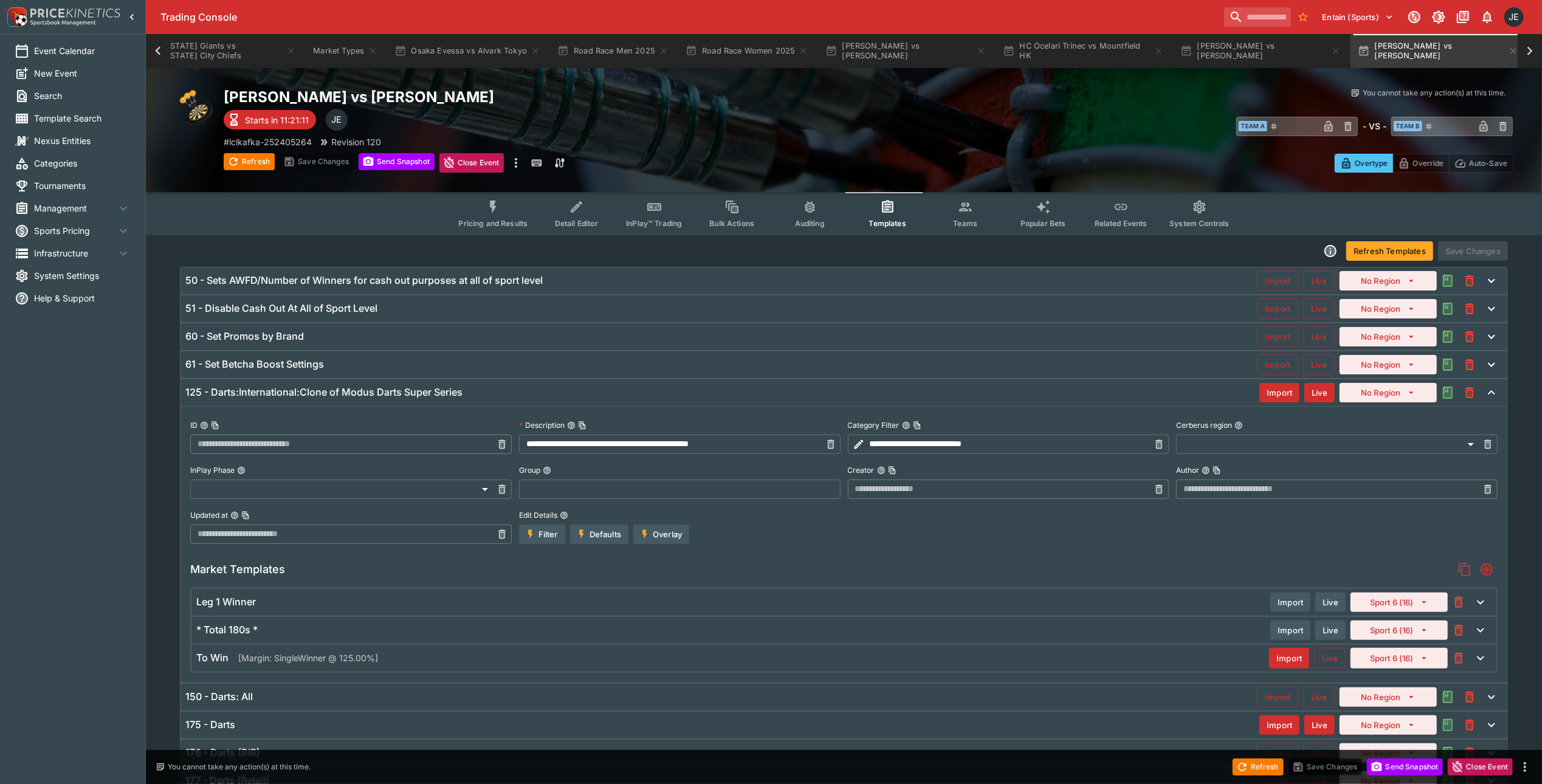
type input "**********"
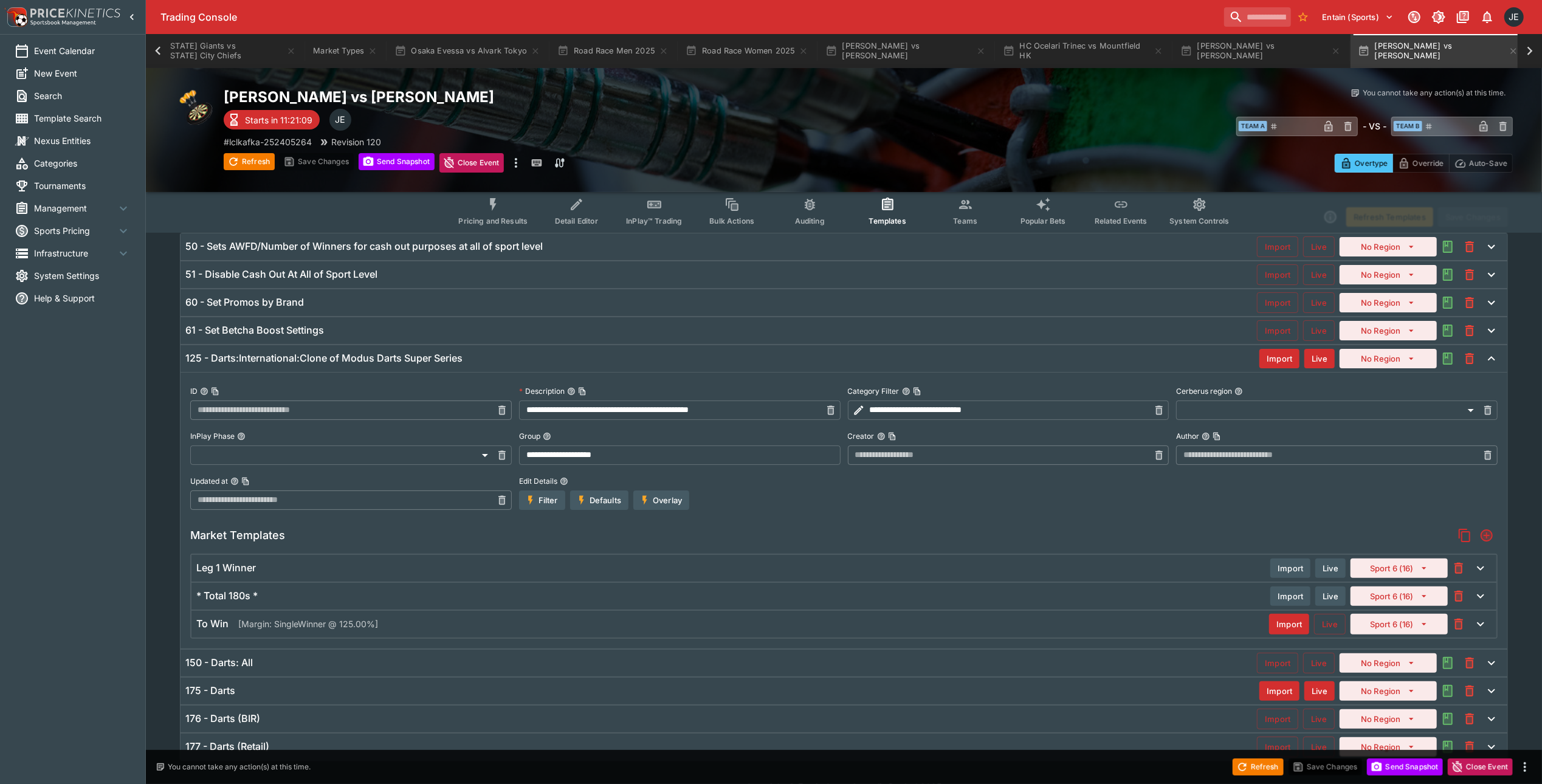
scroll to position [61, 0]
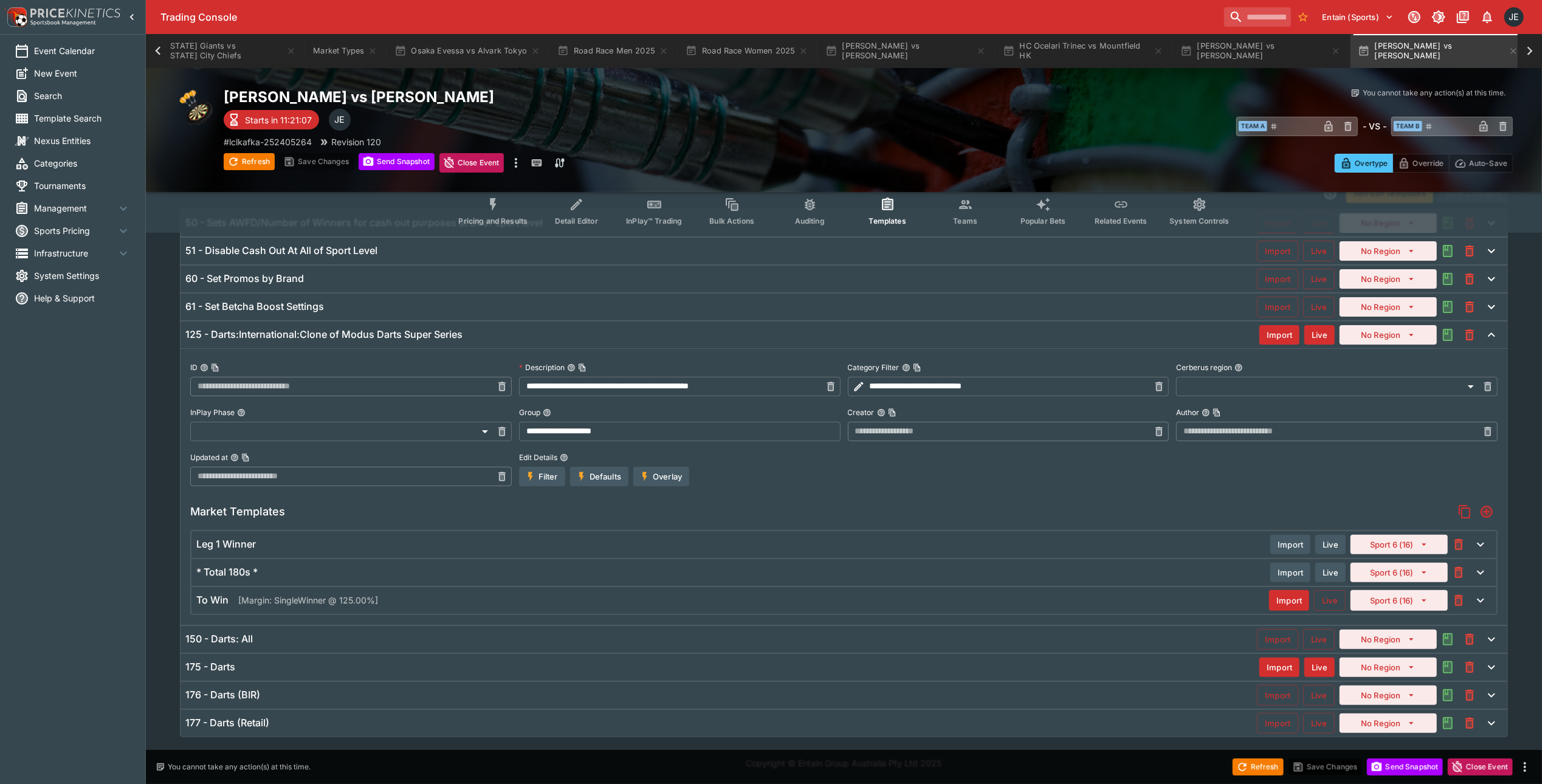
click at [518, 645] on div "150 - Darts: All Import Live No Region" at bounding box center [844, 639] width 1327 height 27
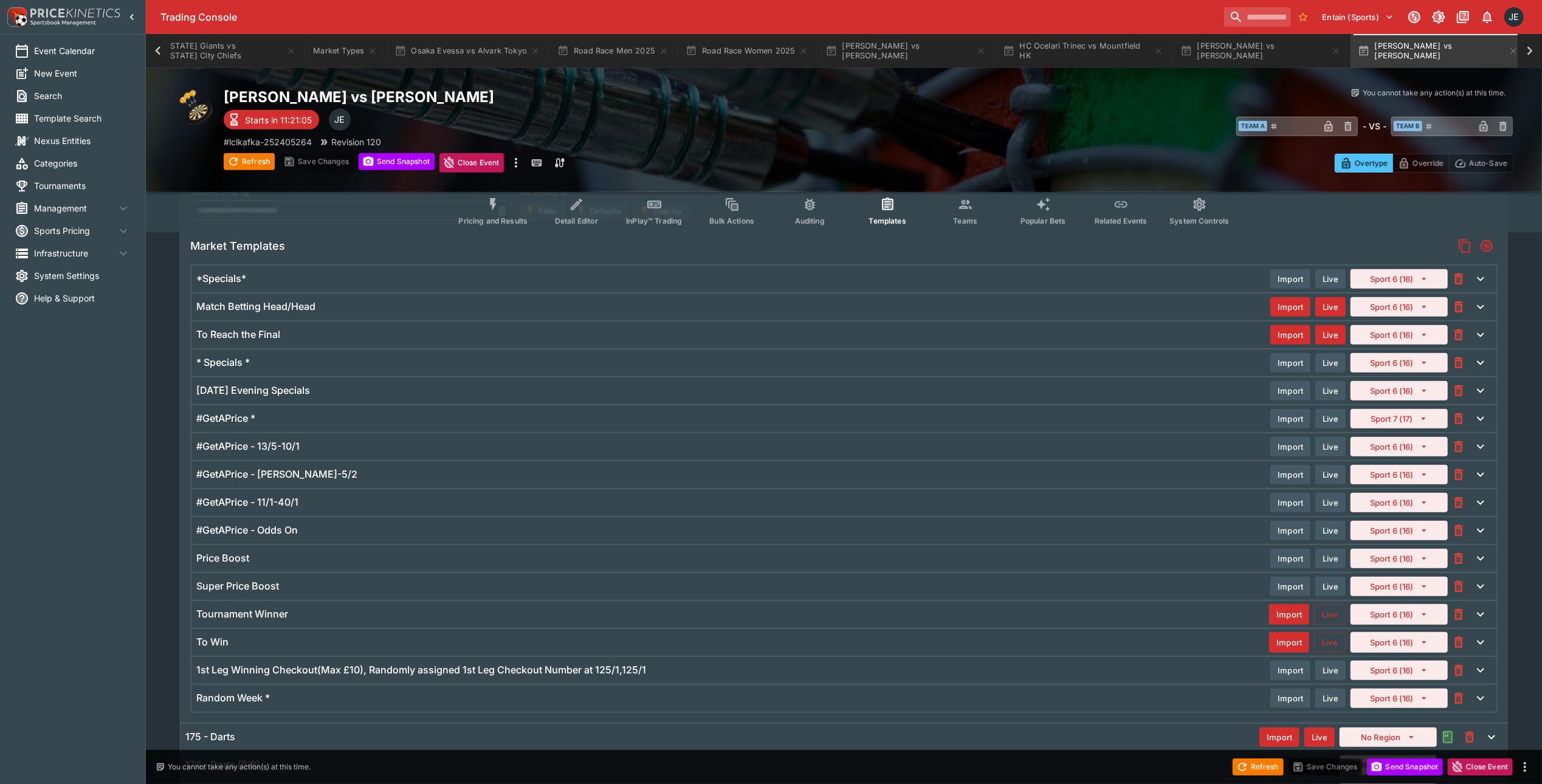
scroll to position [446, 0]
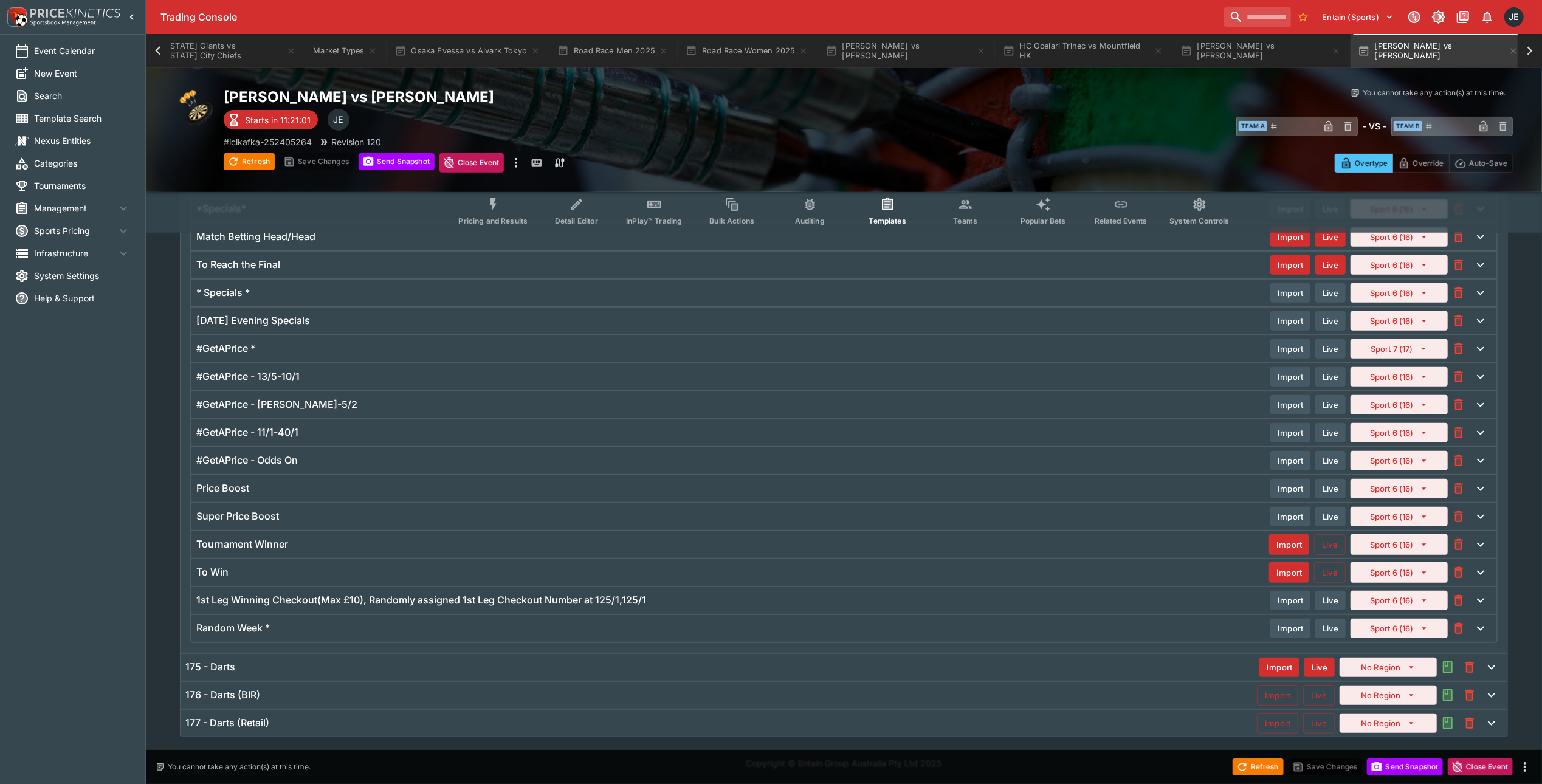
click at [317, 669] on div "175 - Darts" at bounding box center [722, 667] width 1074 height 13
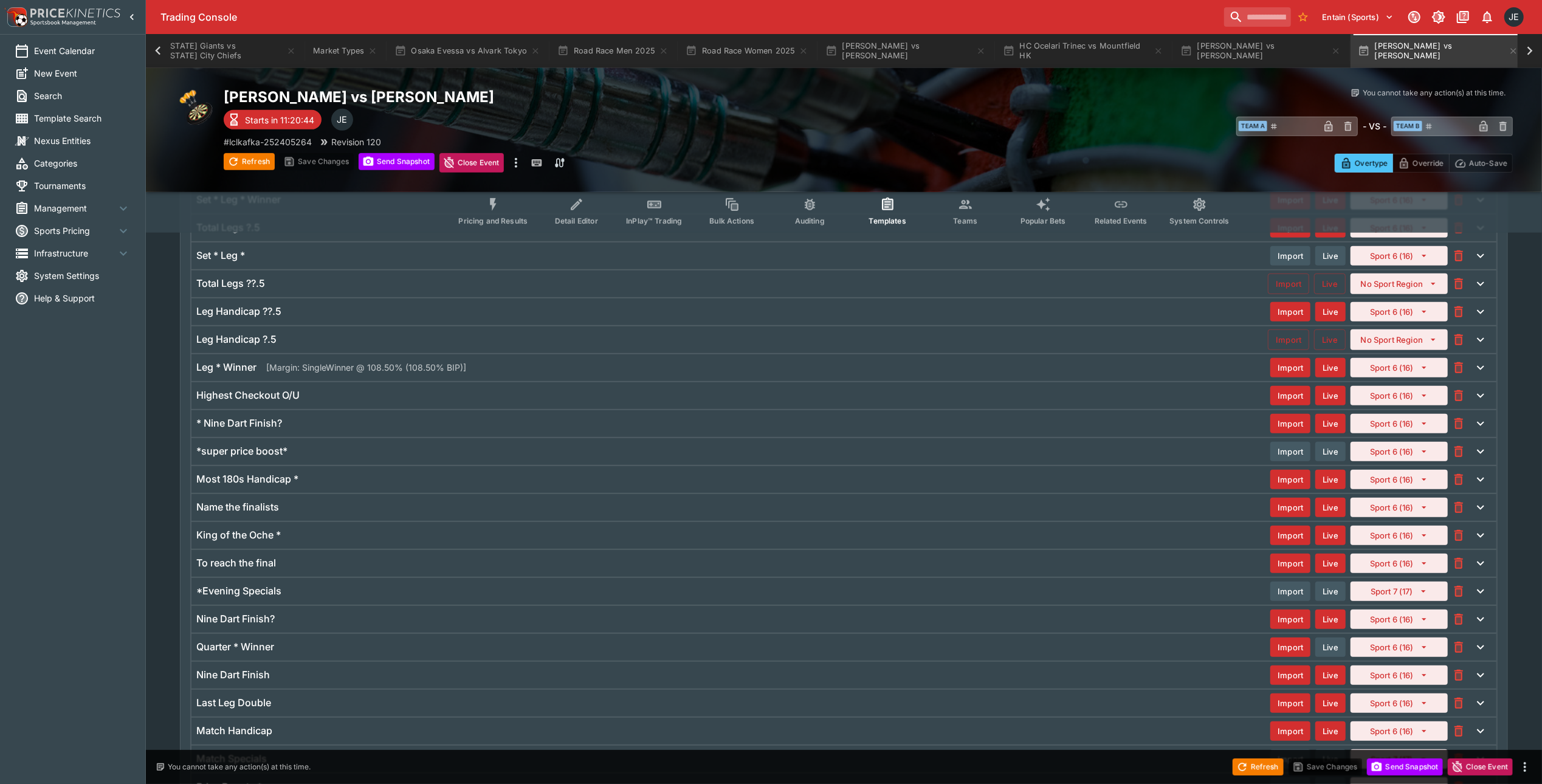
scroll to position [689, 0]
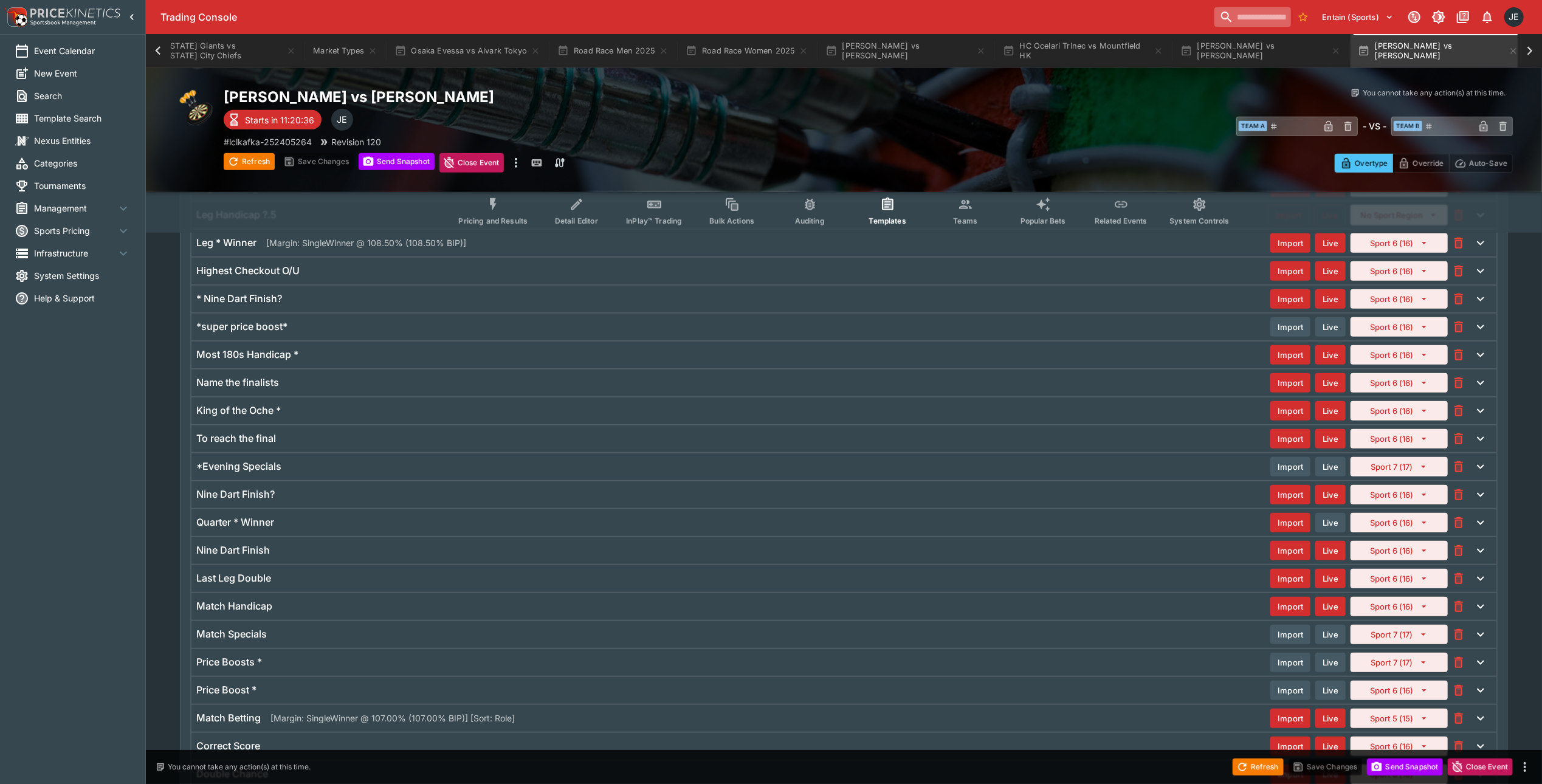
click at [1228, 11] on input "search" at bounding box center [1253, 16] width 77 height 19
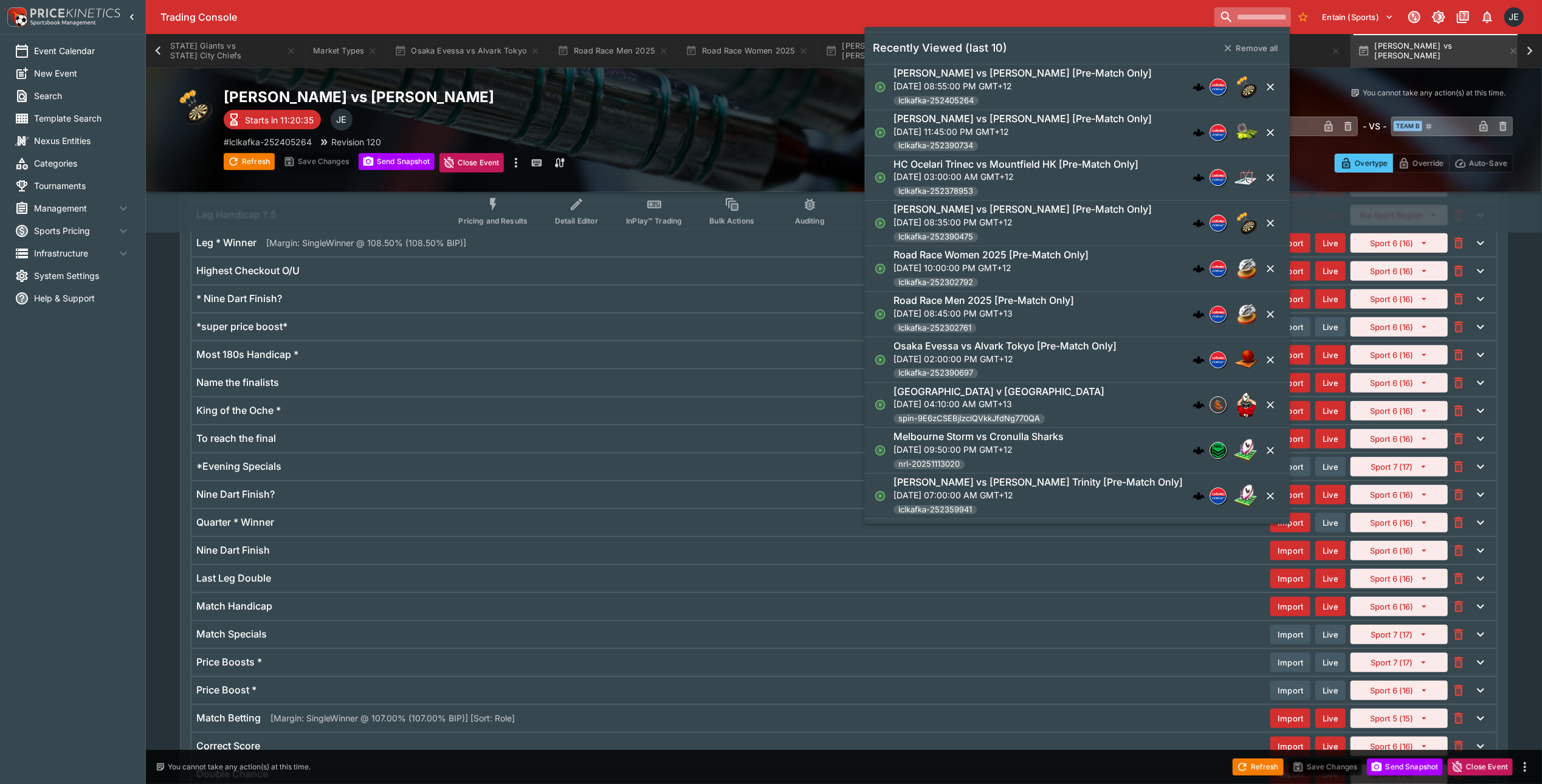
paste input "**********"
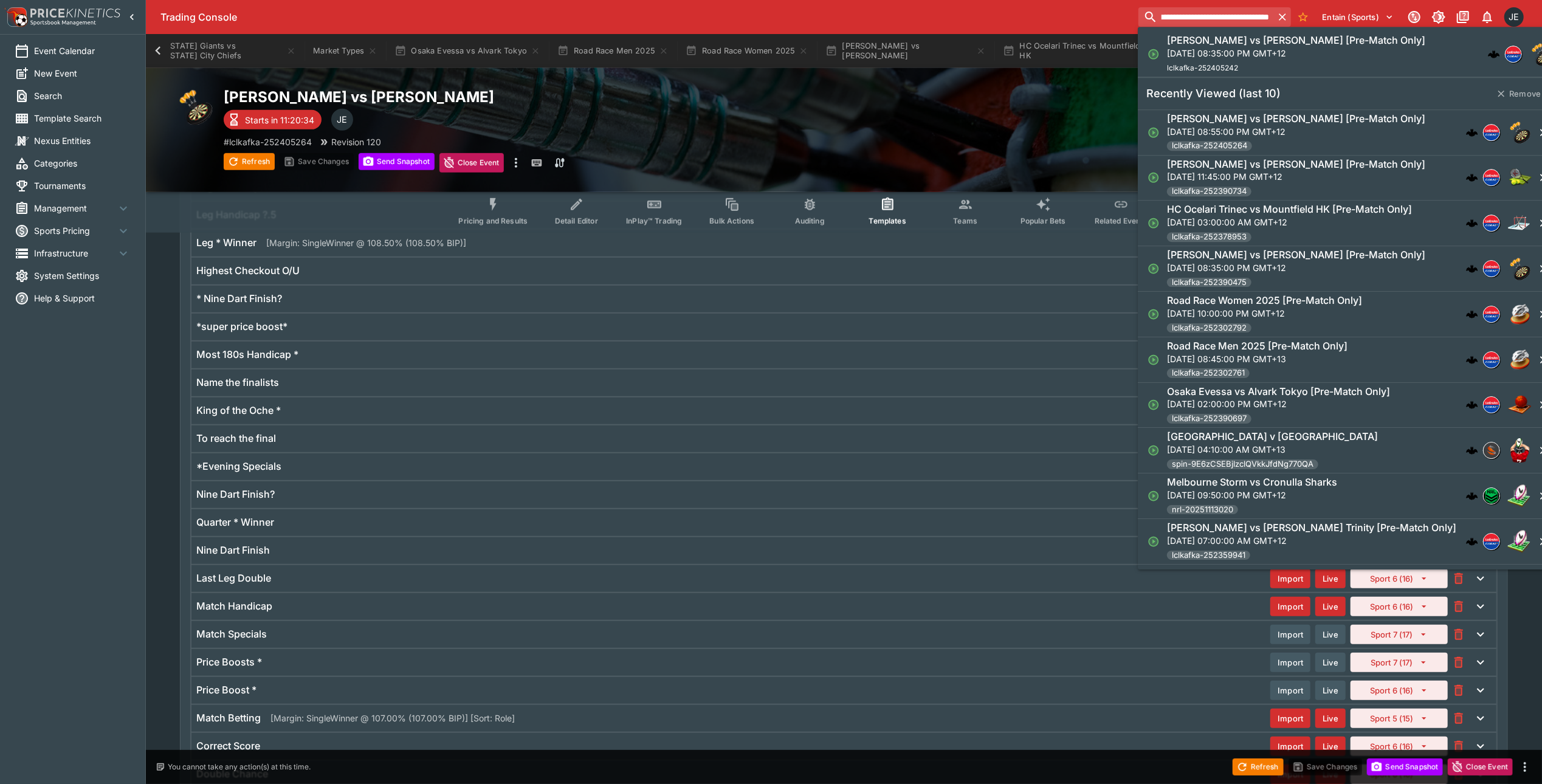
type input "**********"
click at [1252, 54] on p "Wed, Sep 24, 2025, 08:35:00 PM GMT+12" at bounding box center [1296, 53] width 258 height 13
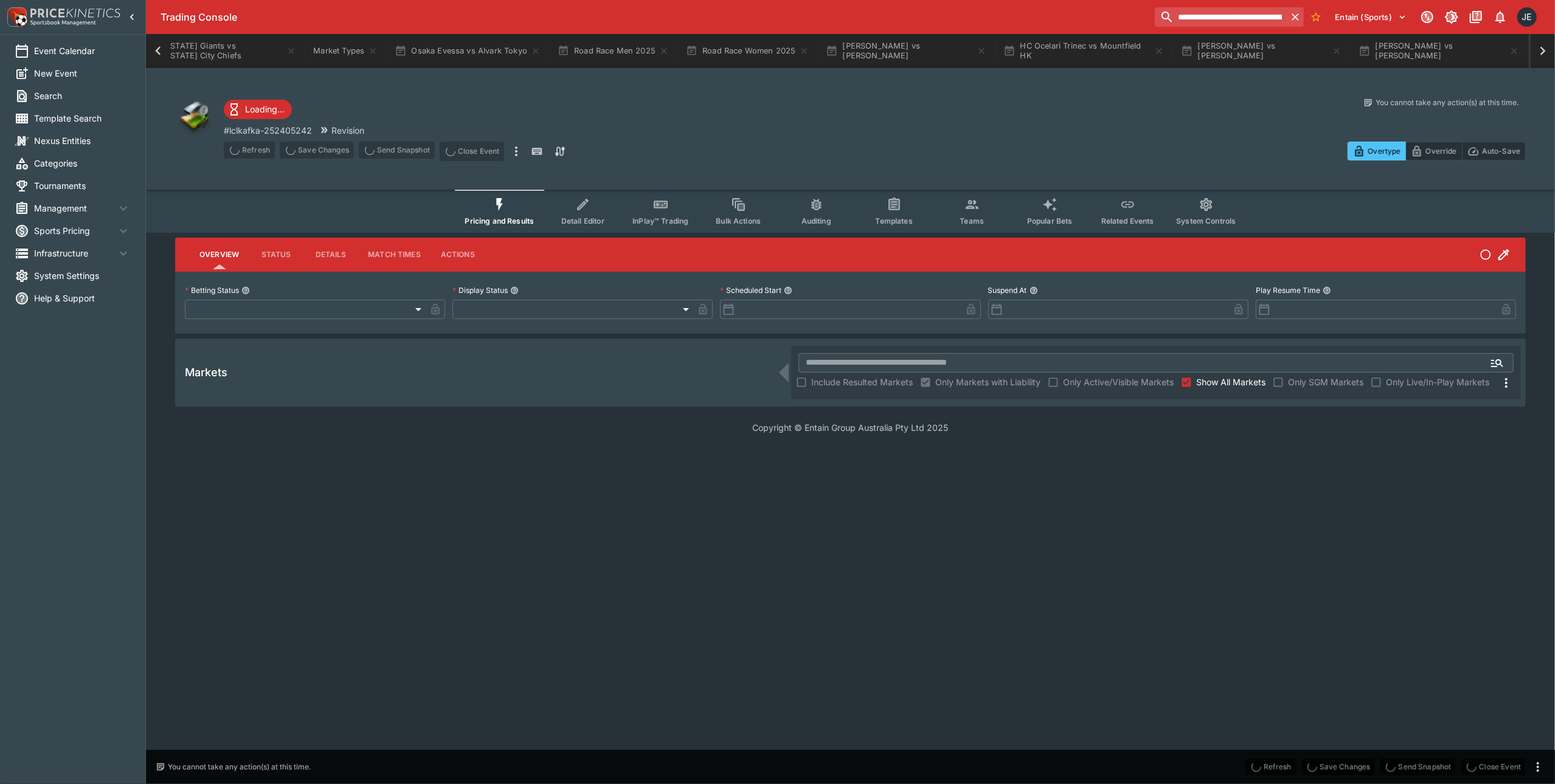
type input "**********"
type input "*******"
type input "**********"
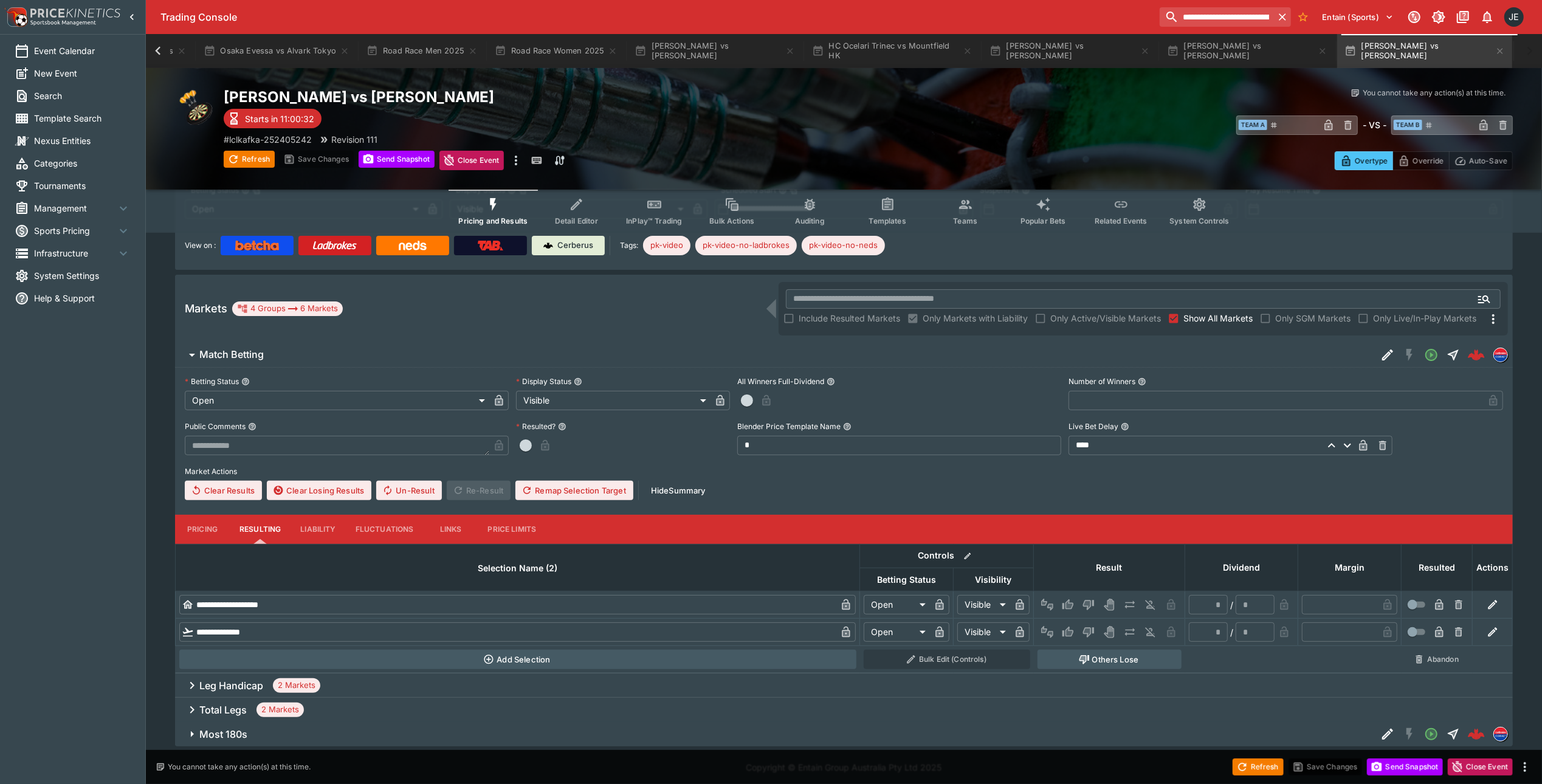
scroll to position [105, 0]
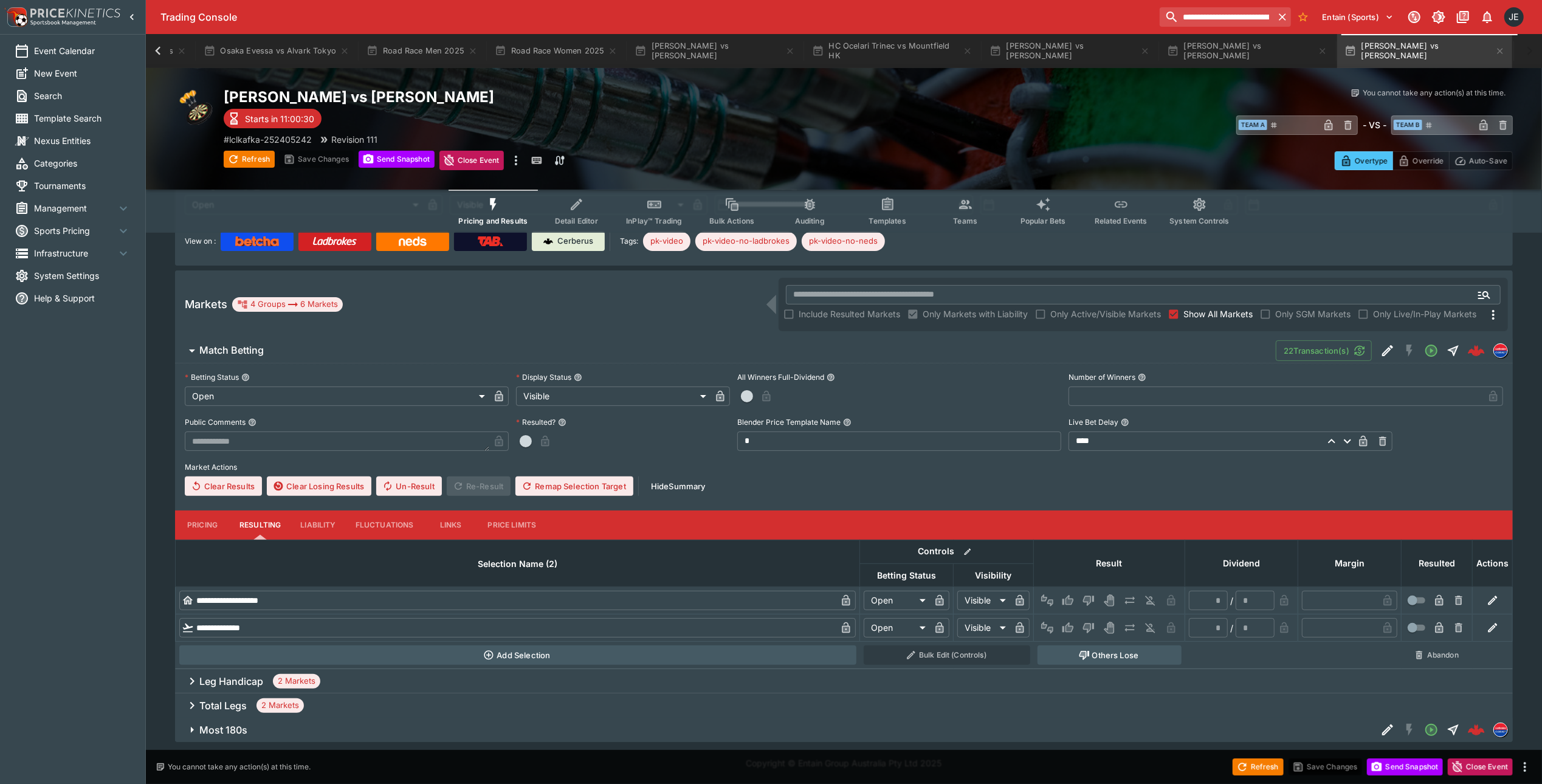
click at [220, 681] on h6 "Leg Handicap" at bounding box center [231, 681] width 64 height 13
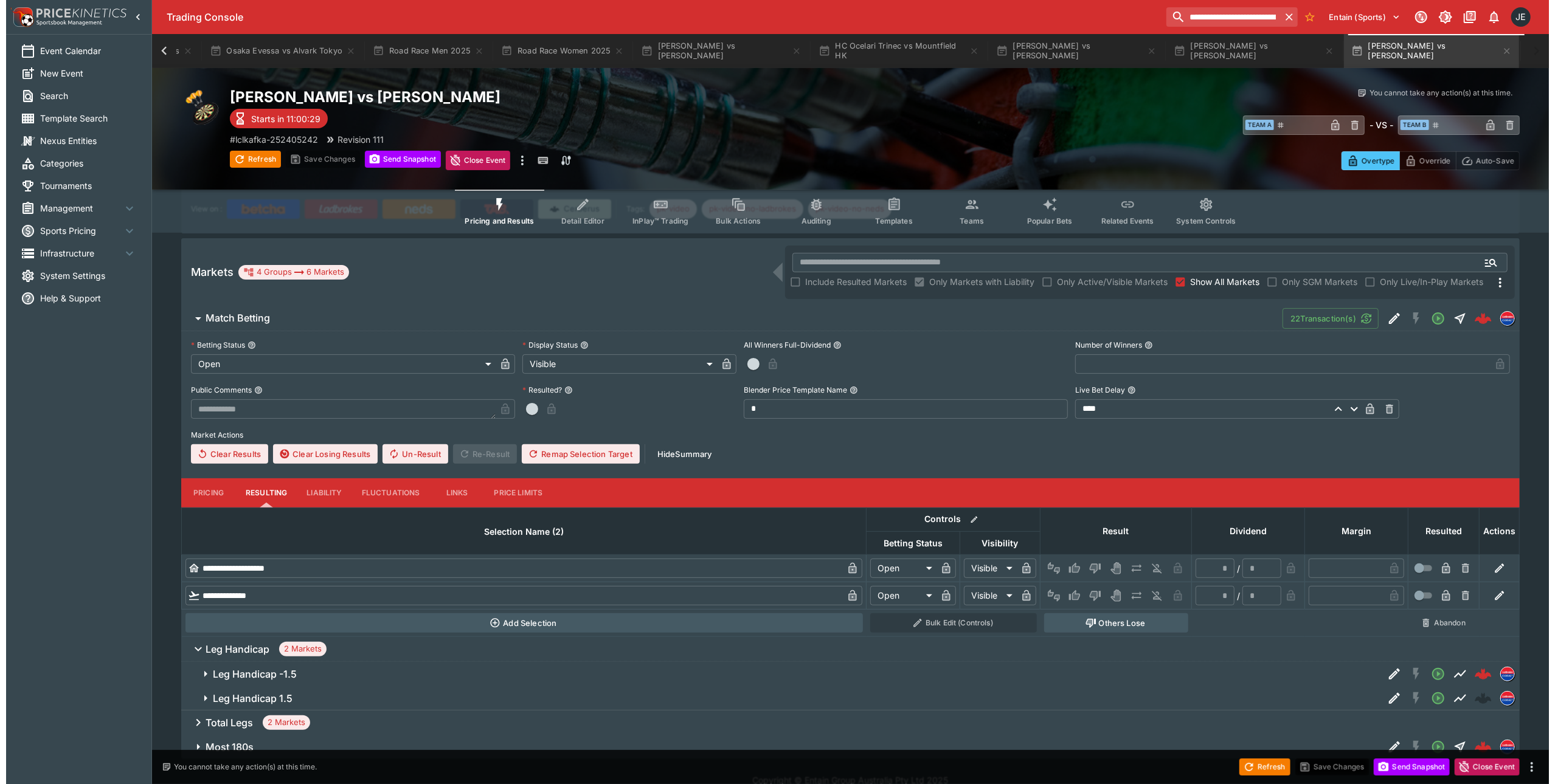
scroll to position [154, 0]
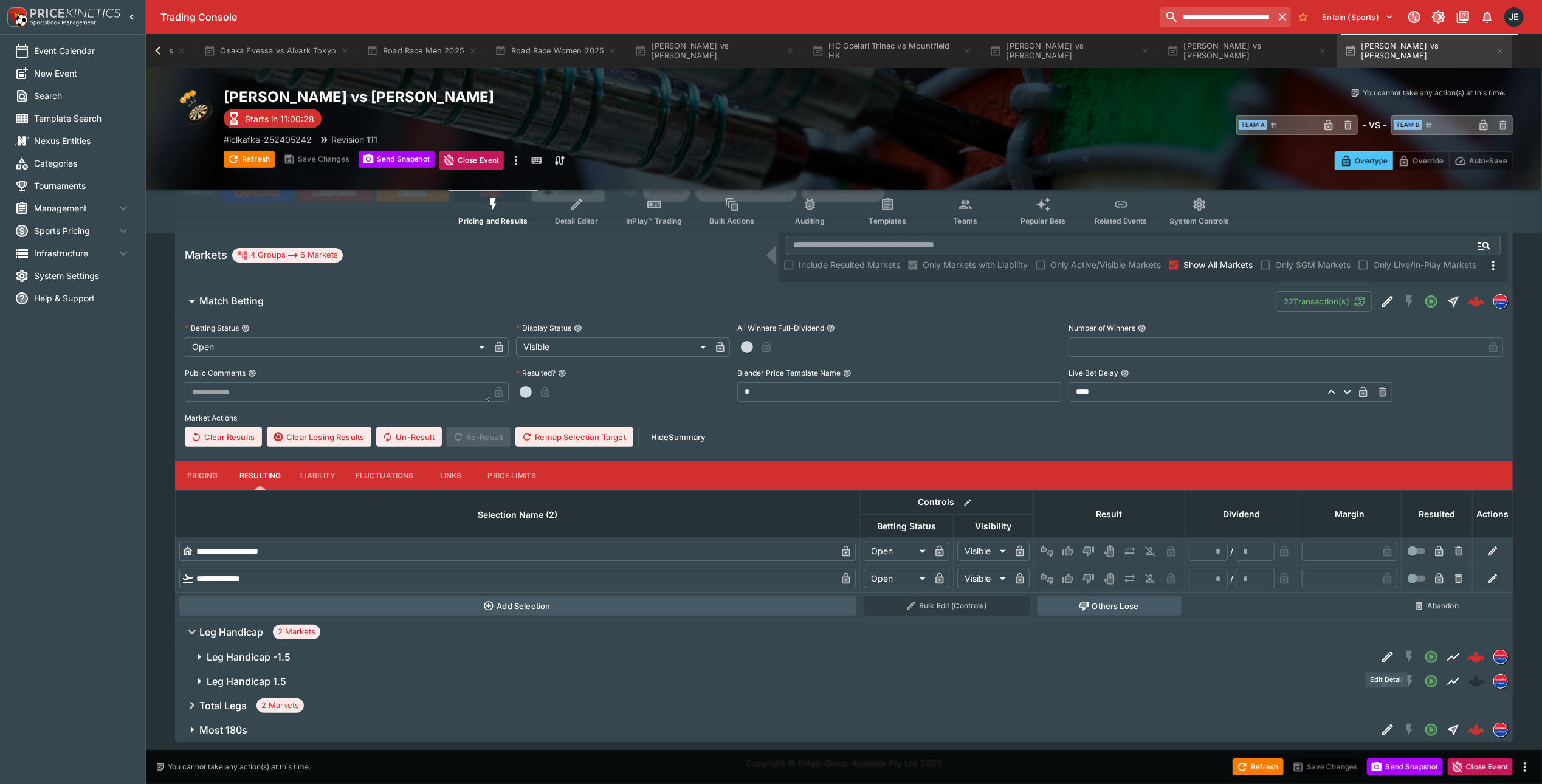
click at [1390, 653] on icon "Edit Detail" at bounding box center [1388, 657] width 11 height 11
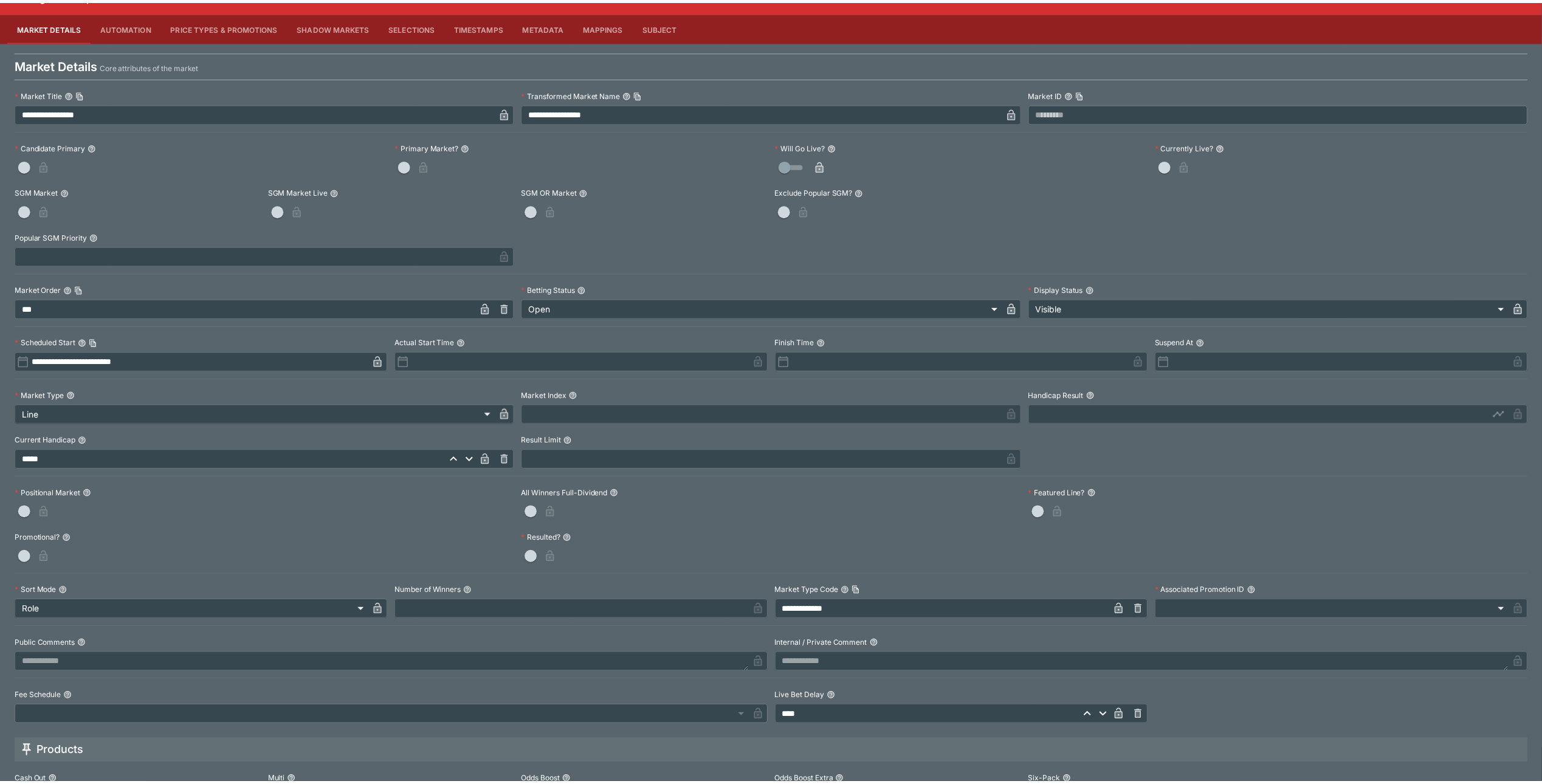
scroll to position [0, 0]
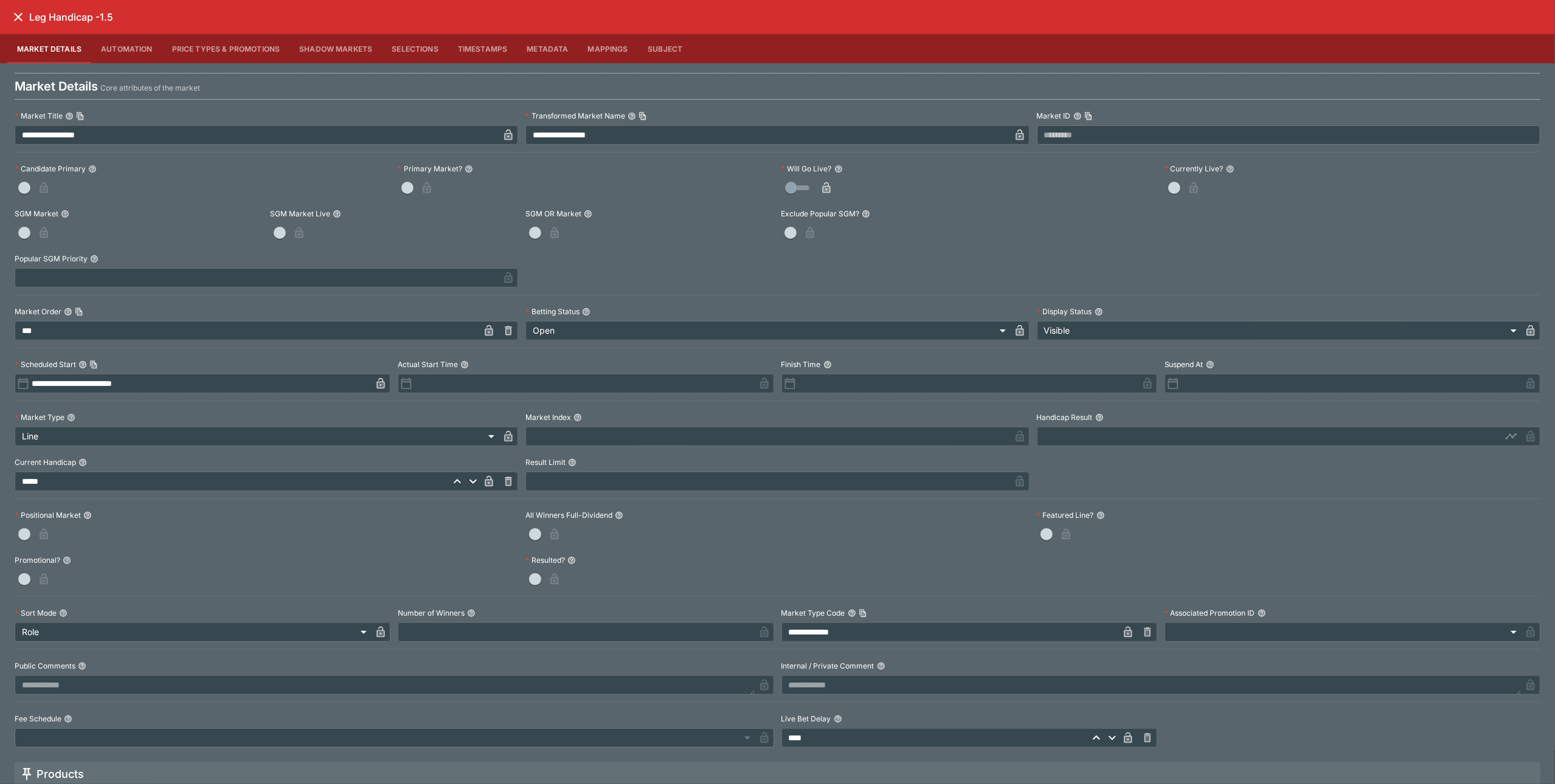
click at [18, 16] on icon "close" at bounding box center [18, 17] width 9 height 9
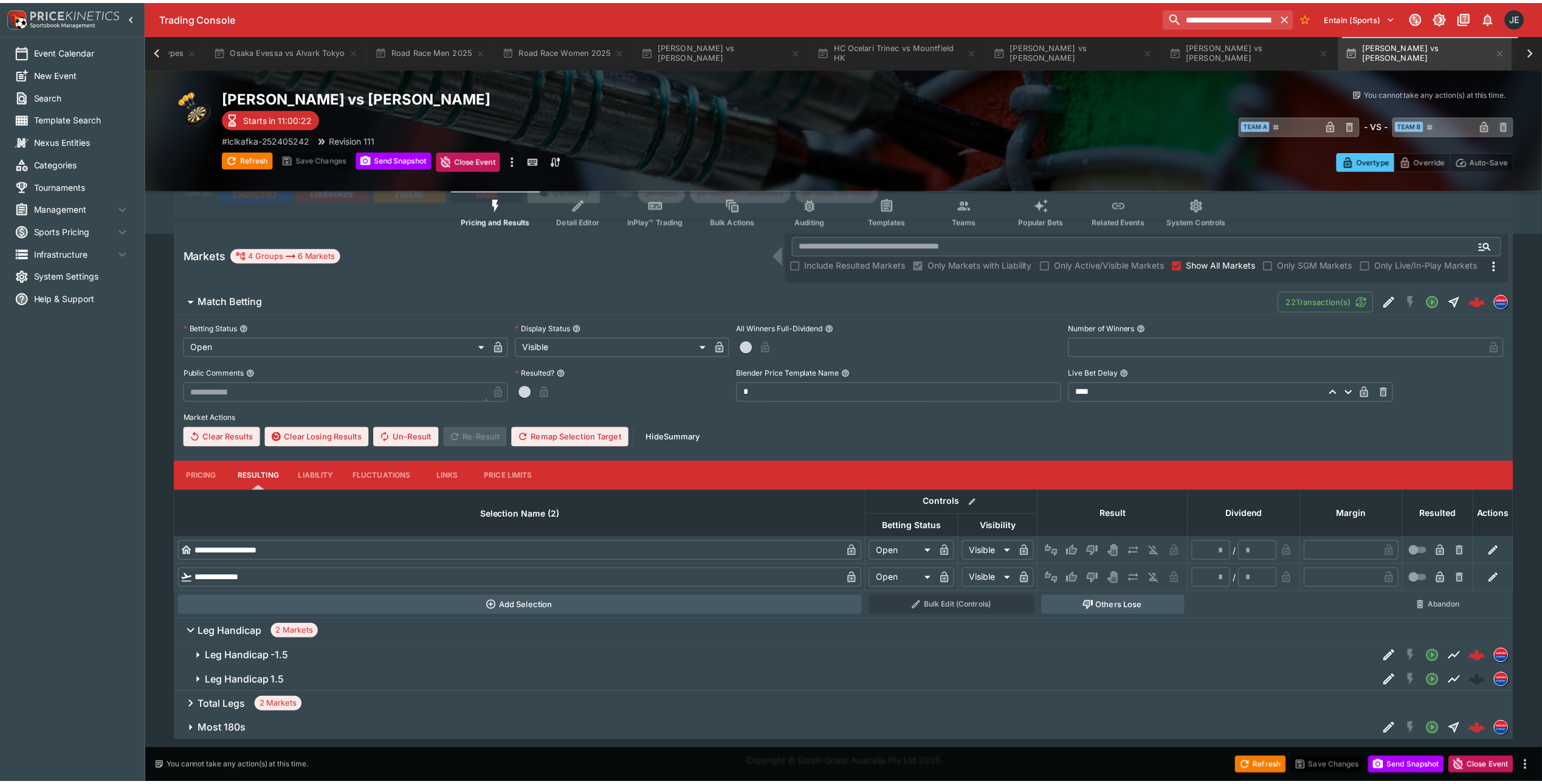
scroll to position [0, 480]
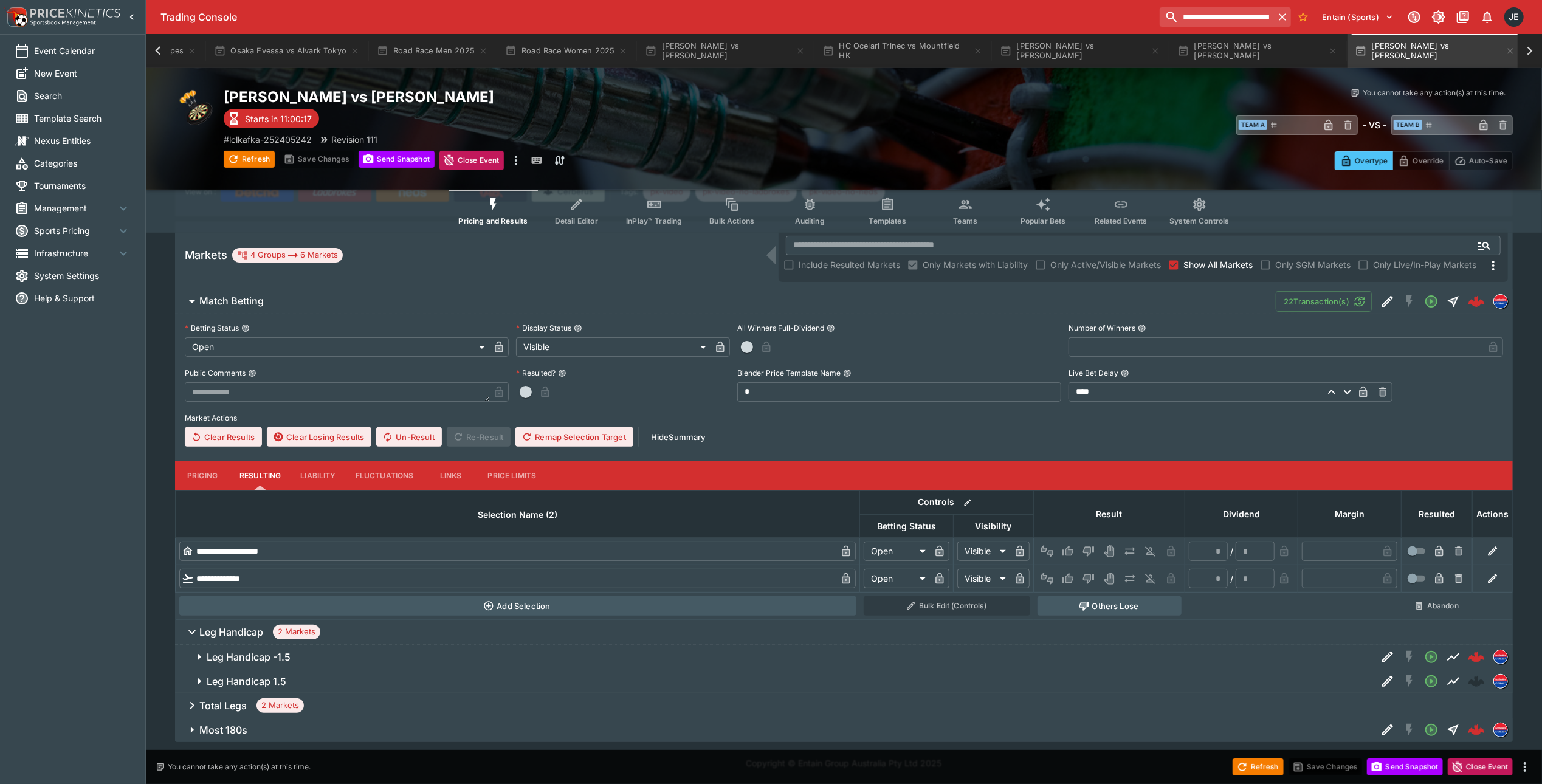
click at [199, 682] on icon "button" at bounding box center [199, 681] width 3 height 6
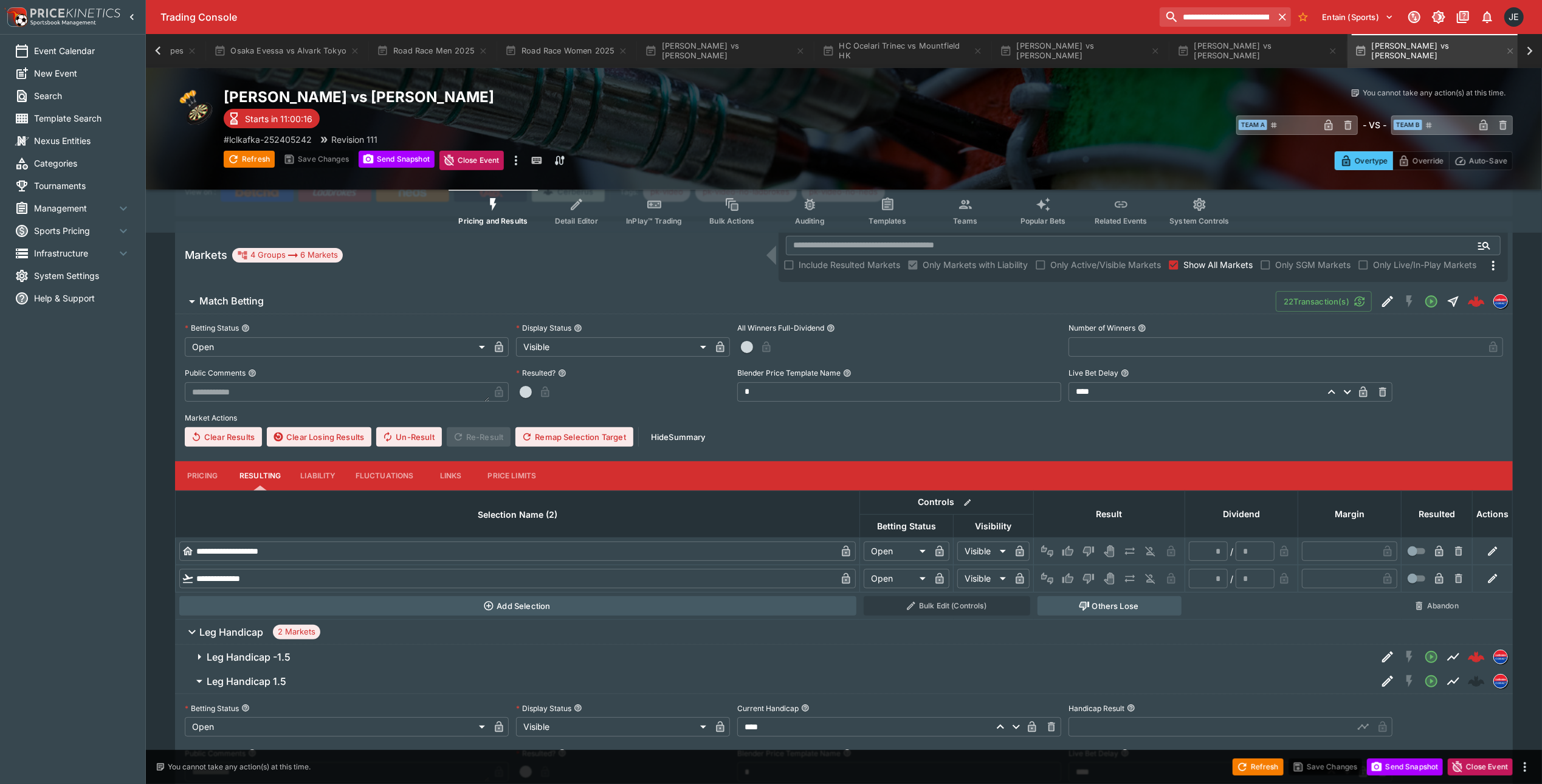
scroll to position [316, 0]
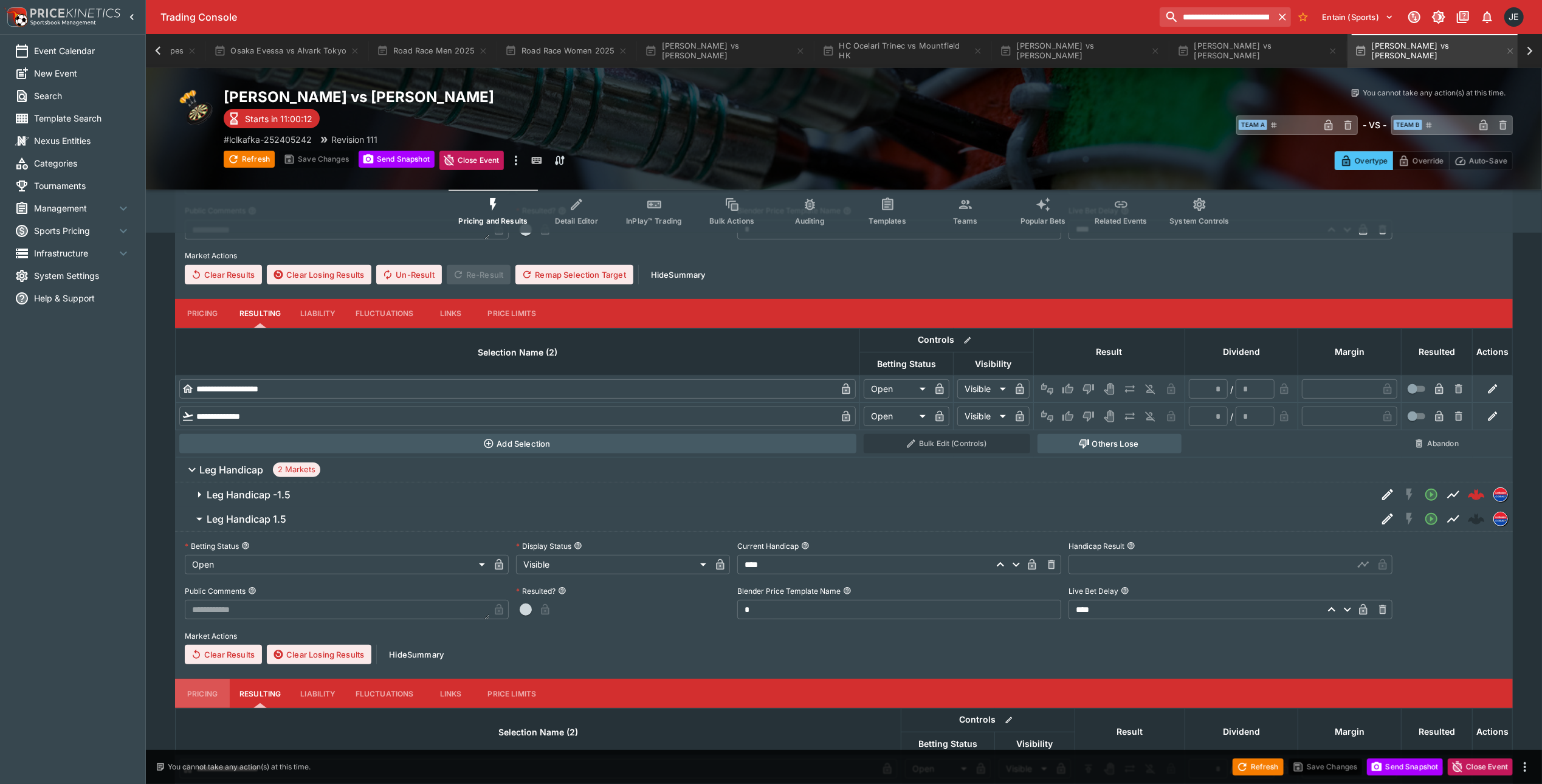
click at [212, 691] on button "Pricing" at bounding box center [202, 693] width 55 height 29
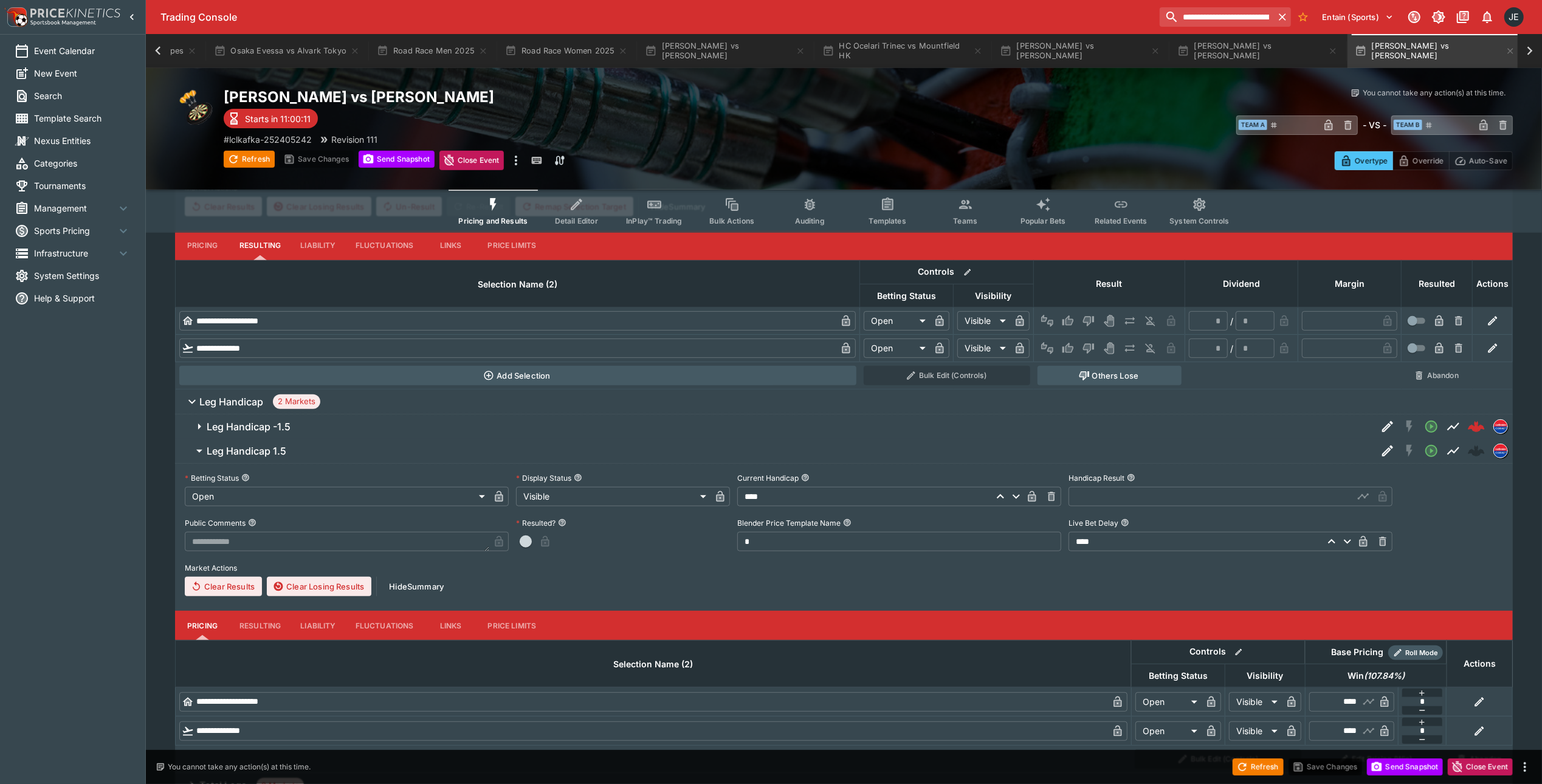
scroll to position [465, 0]
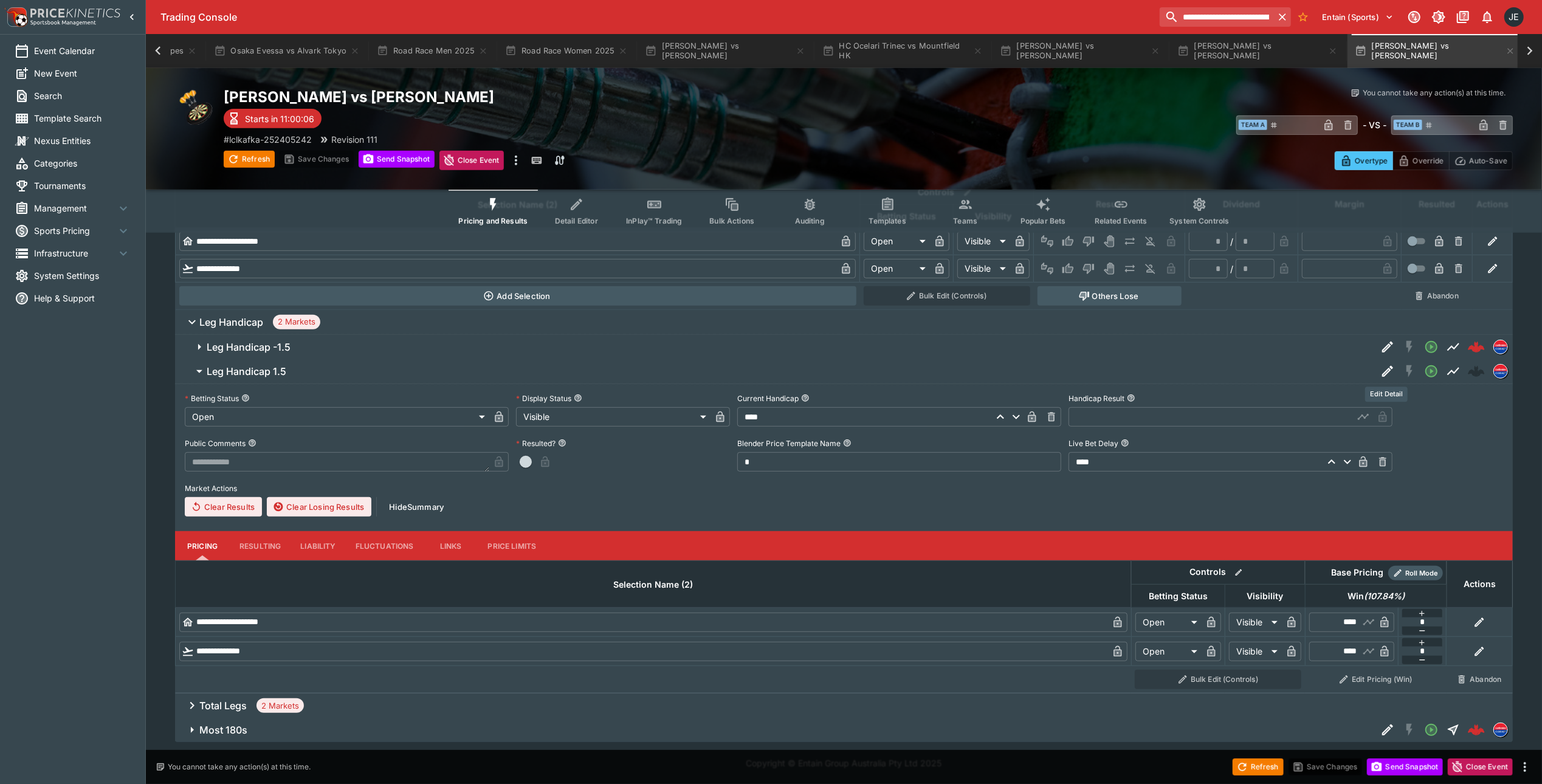
click at [1390, 373] on icon "Edit Detail" at bounding box center [1388, 371] width 15 height 15
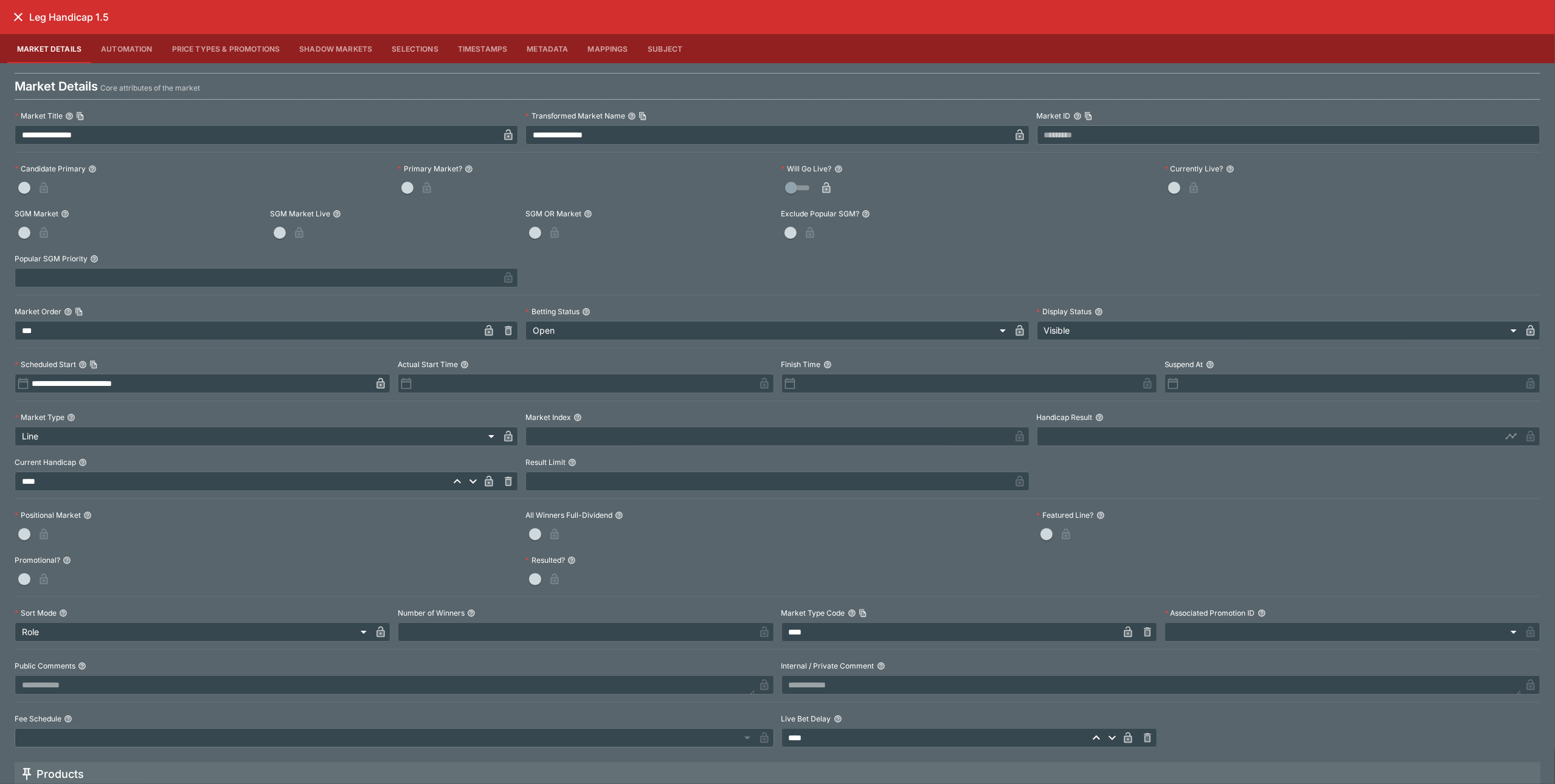
click at [17, 16] on icon "close" at bounding box center [18, 17] width 9 height 9
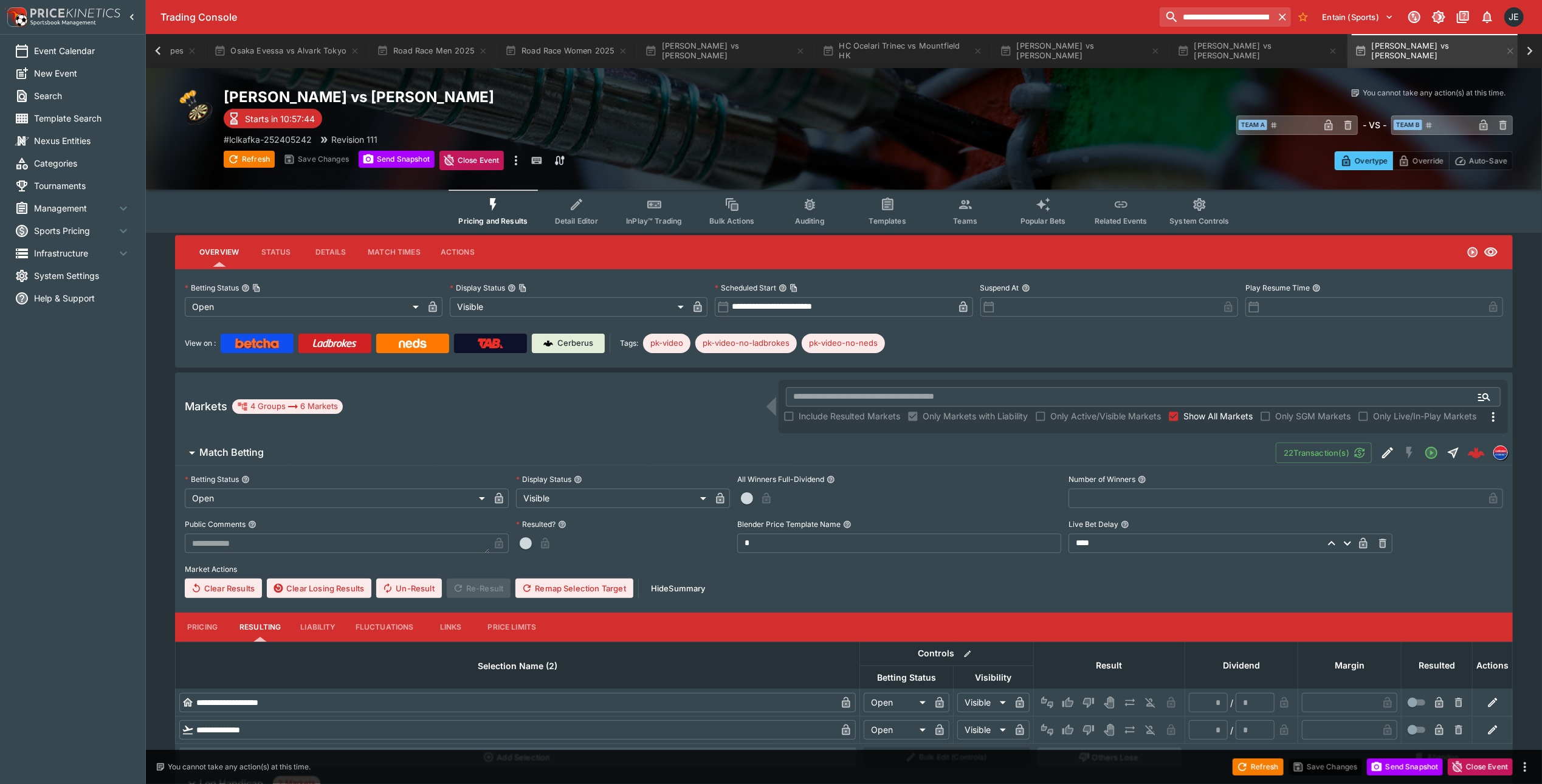
scroll to position [0, 0]
